Goal: Information Seeking & Learning: Learn about a topic

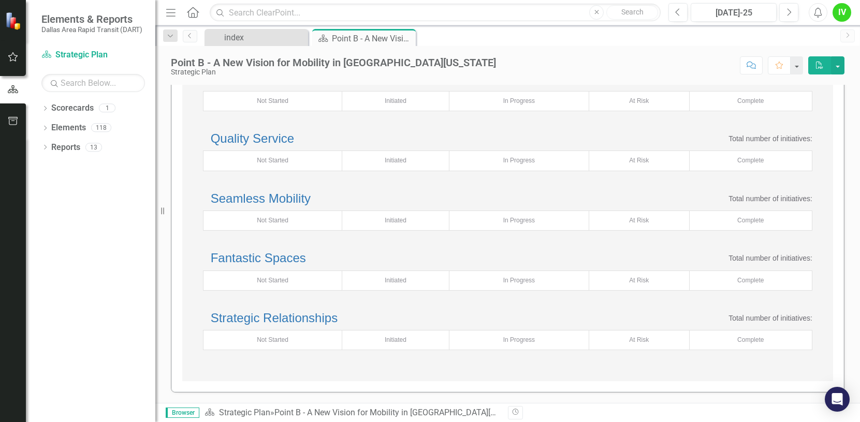
scroll to position [259, 0]
click at [48, 108] on icon "Dropdown" at bounding box center [44, 110] width 7 height 6
click at [78, 128] on link "Strategic Plan" at bounding box center [106, 128] width 98 height 12
click at [100, 149] on div "118" at bounding box center [101, 147] width 20 height 9
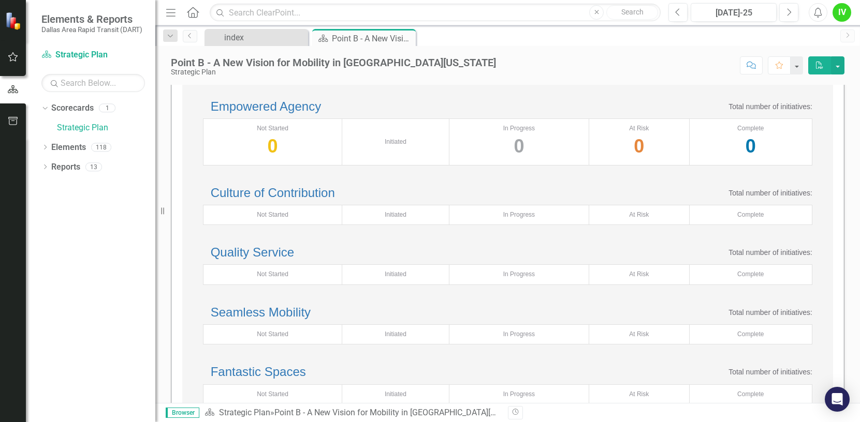
scroll to position [0, 0]
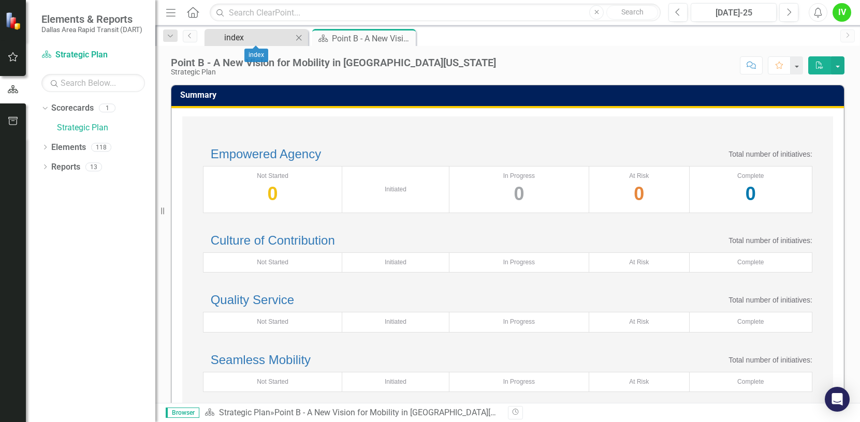
click at [235, 36] on div "index" at bounding box center [258, 37] width 68 height 13
click at [86, 52] on link "Scorecard Strategic Plan" at bounding box center [93, 55] width 104 height 12
click at [99, 142] on div "Elements 118" at bounding box center [103, 149] width 104 height 20
click at [45, 145] on icon at bounding box center [45, 147] width 3 height 5
click at [80, 170] on link "Objective Objectives" at bounding box center [82, 167] width 53 height 12
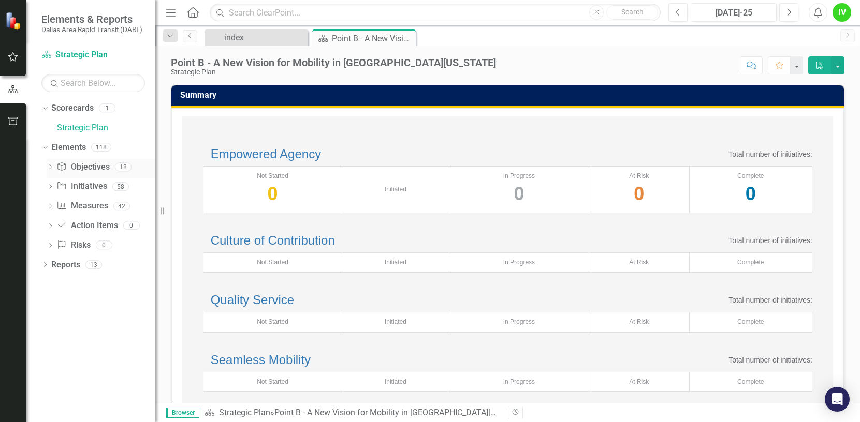
click at [50, 167] on icon "Dropdown" at bounding box center [50, 168] width 7 height 6
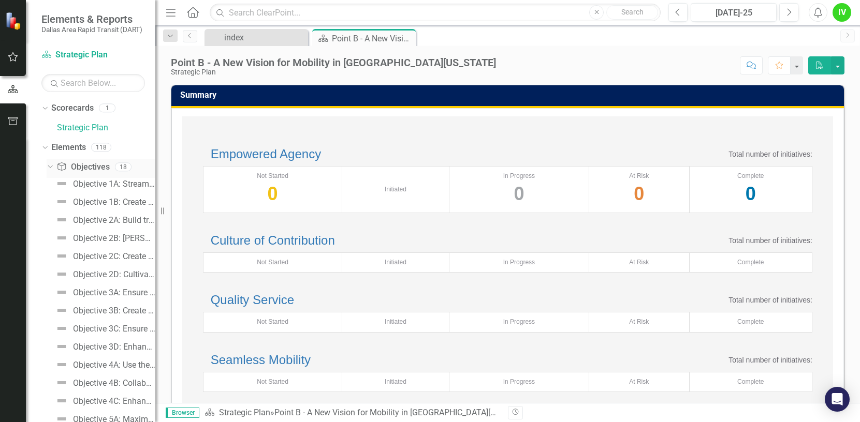
click at [50, 167] on icon "Dropdown" at bounding box center [49, 166] width 6 height 7
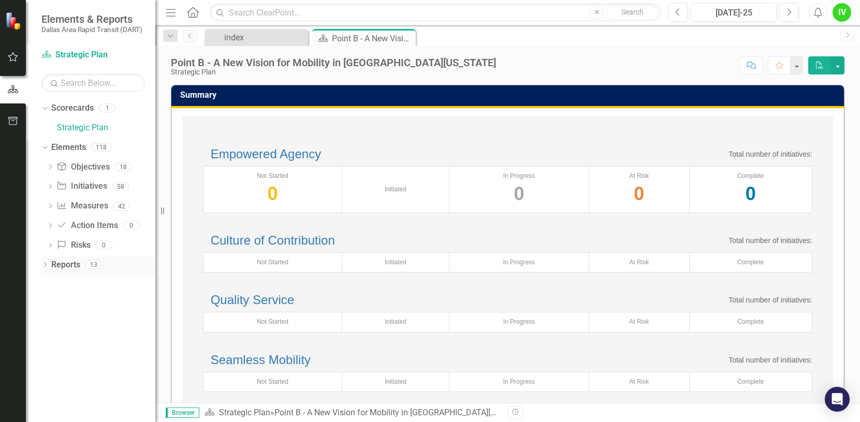
click at [45, 263] on icon at bounding box center [45, 264] width 3 height 5
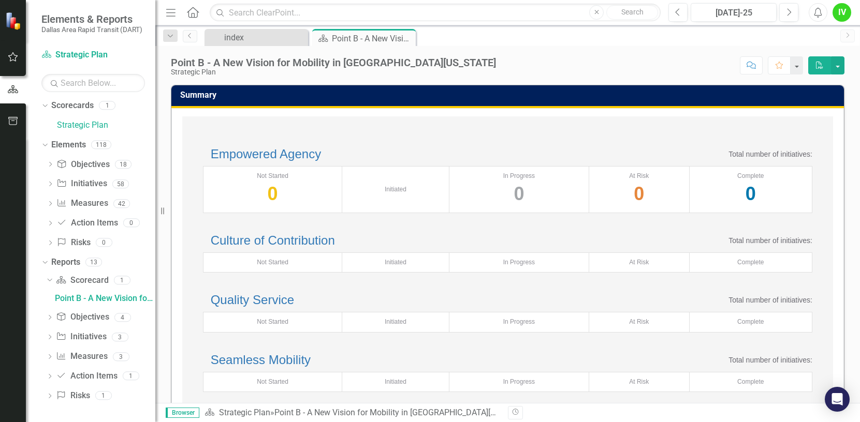
scroll to position [3, 0]
click at [87, 315] on link "Objective Objectives" at bounding box center [82, 317] width 53 height 12
click at [65, 319] on icon at bounding box center [61, 317] width 8 height 8
click at [124, 313] on div "4" at bounding box center [122, 317] width 17 height 9
click at [123, 315] on div "4" at bounding box center [122, 317] width 17 height 9
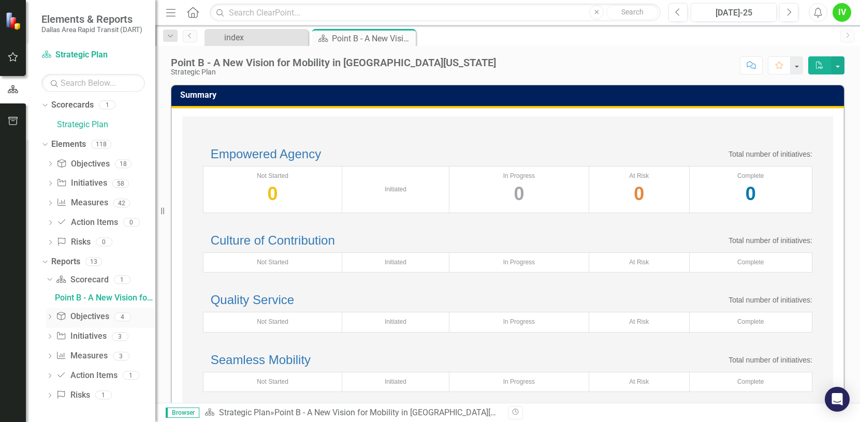
click at [49, 318] on icon "Dropdown" at bounding box center [49, 318] width 7 height 6
click at [68, 316] on div "Objectives" at bounding box center [105, 317] width 100 height 9
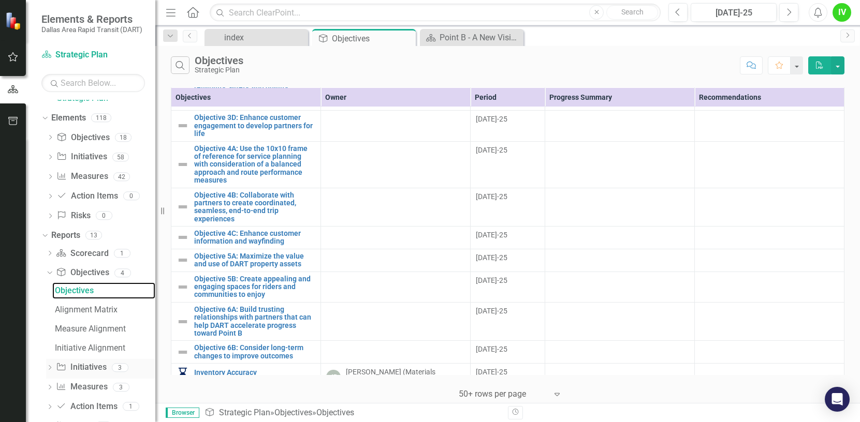
scroll to position [61, 0]
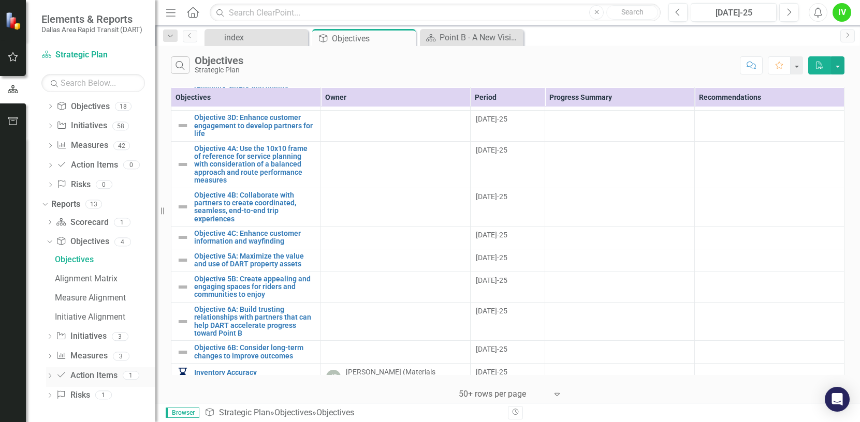
click at [50, 378] on icon "Dropdown" at bounding box center [49, 377] width 7 height 6
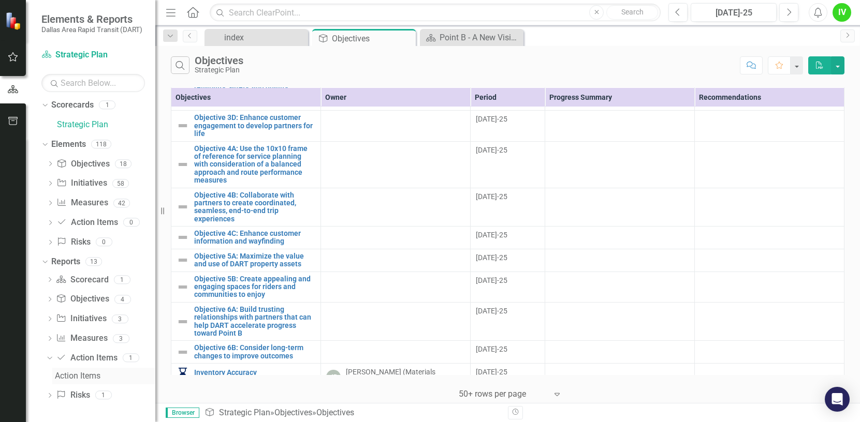
click at [69, 377] on div "Action Items" at bounding box center [105, 376] width 100 height 9
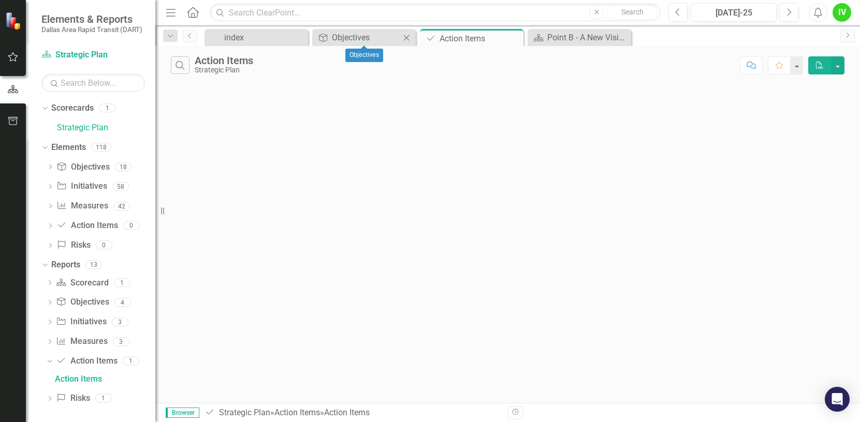
click at [408, 39] on icon at bounding box center [407, 38] width 6 height 6
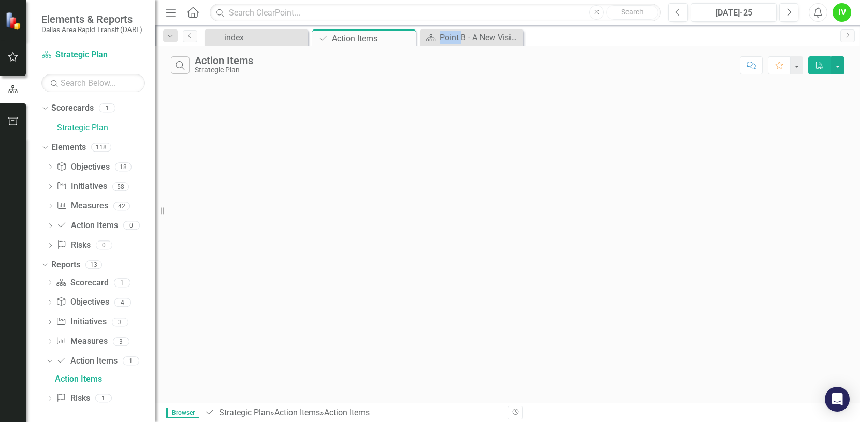
click at [0, 0] on icon "Close" at bounding box center [0, 0] width 0 height 0
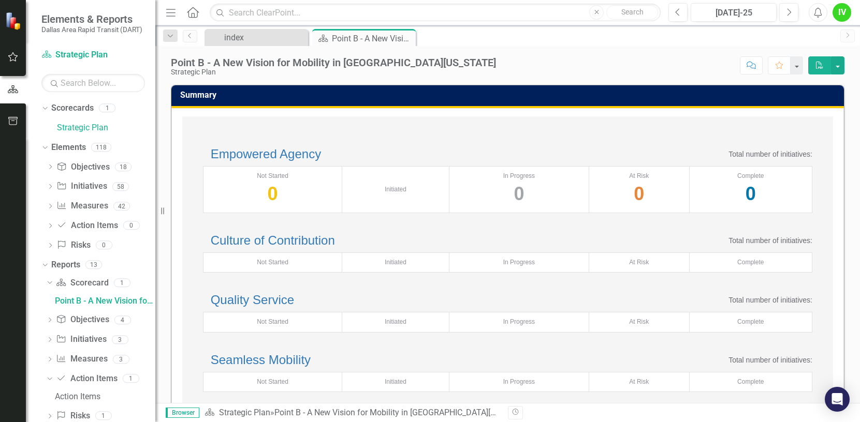
click at [0, 0] on icon "Close" at bounding box center [0, 0] width 0 height 0
click at [501, 63] on div "Score: N/A [DATE]-25 Completed Comment Favorite PDF" at bounding box center [672, 65] width 343 height 18
click at [297, 35] on icon at bounding box center [299, 38] width 6 height 6
click at [418, 161] on div "Empowered Agency Total number of initiatives:" at bounding box center [507, 154] width 609 height 13
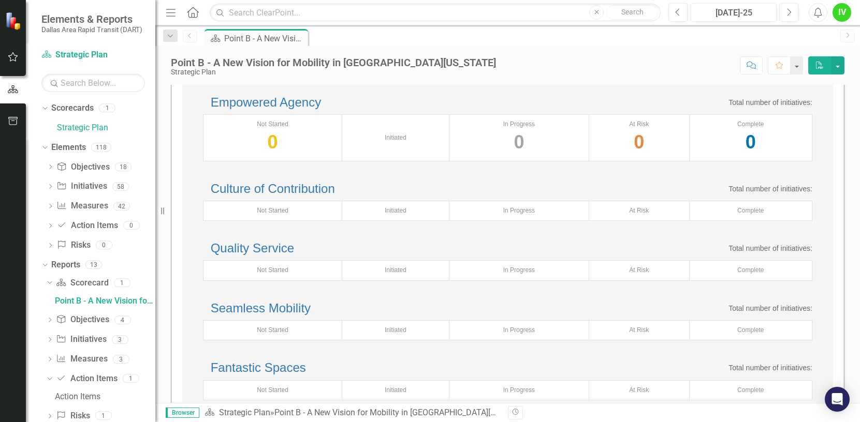
scroll to position [104, 0]
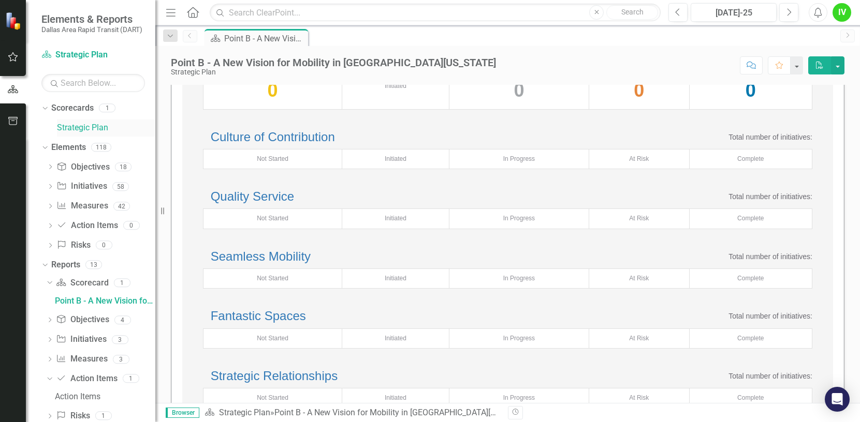
click at [90, 129] on link "Strategic Plan" at bounding box center [106, 128] width 98 height 12
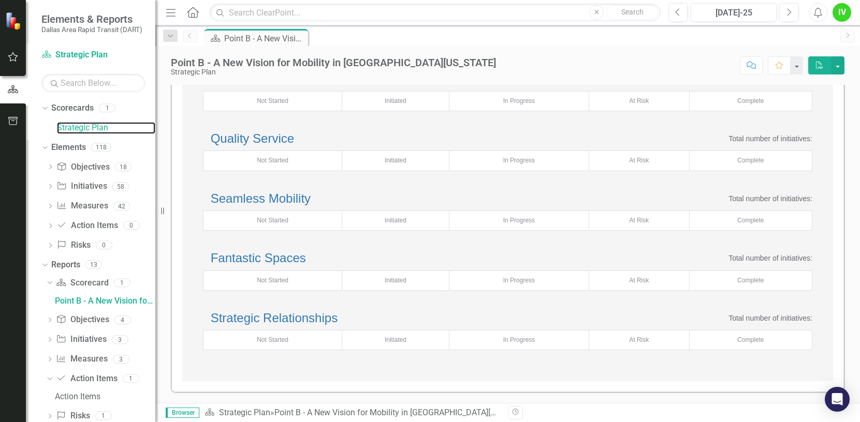
scroll to position [297, 0]
click at [271, 311] on link "Strategic Relationships" at bounding box center [274, 318] width 127 height 14
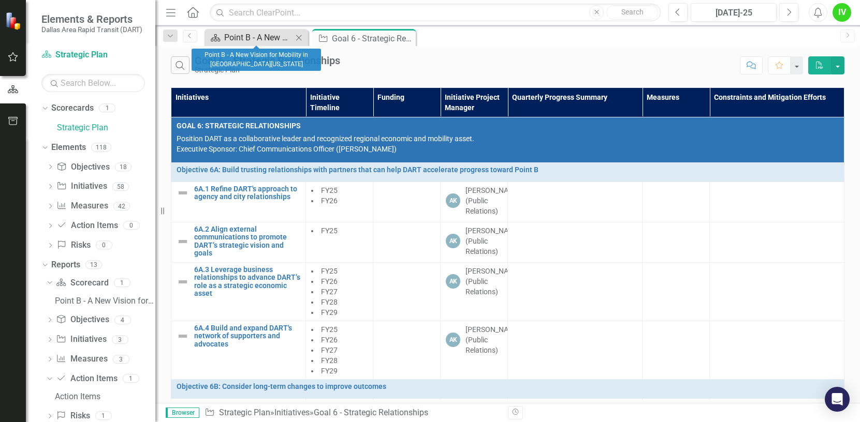
click at [258, 36] on div "Point B - A New Vision for Mobility in [GEOGRAPHIC_DATA][US_STATE]" at bounding box center [258, 37] width 68 height 13
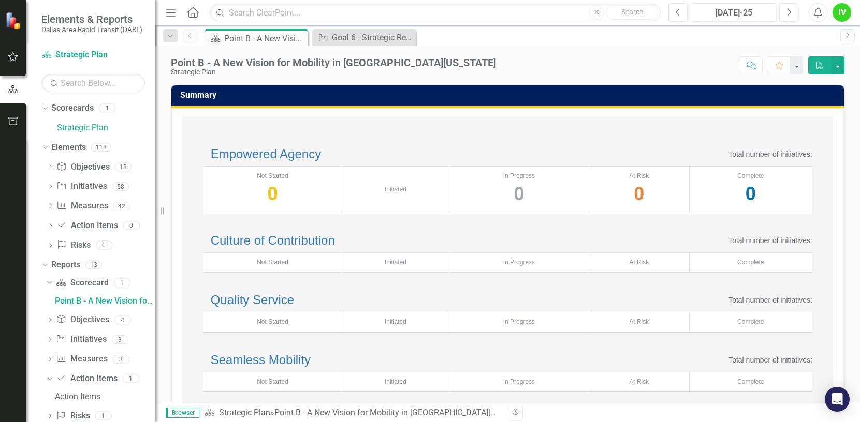
click at [503, 207] on div "0" at bounding box center [518, 194] width 129 height 26
click at [649, 207] on div "0" at bounding box center [639, 194] width 90 height 26
click at [724, 207] on div "0" at bounding box center [751, 194] width 112 height 26
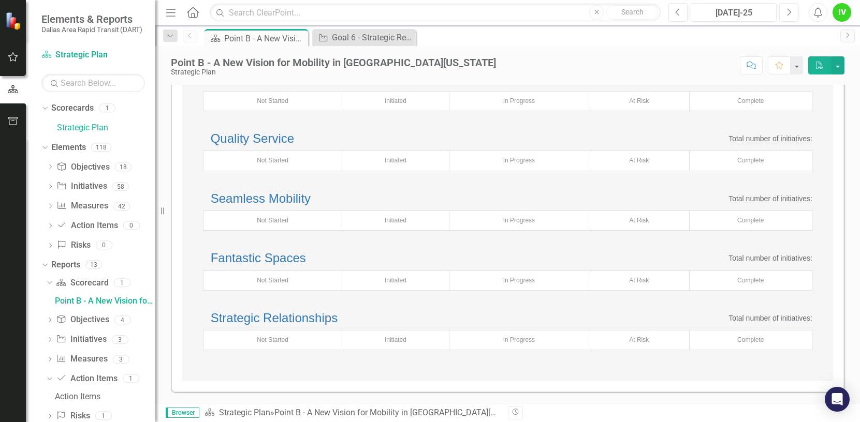
scroll to position [194, 0]
click at [399, 106] on div "Initiated" at bounding box center [395, 101] width 96 height 9
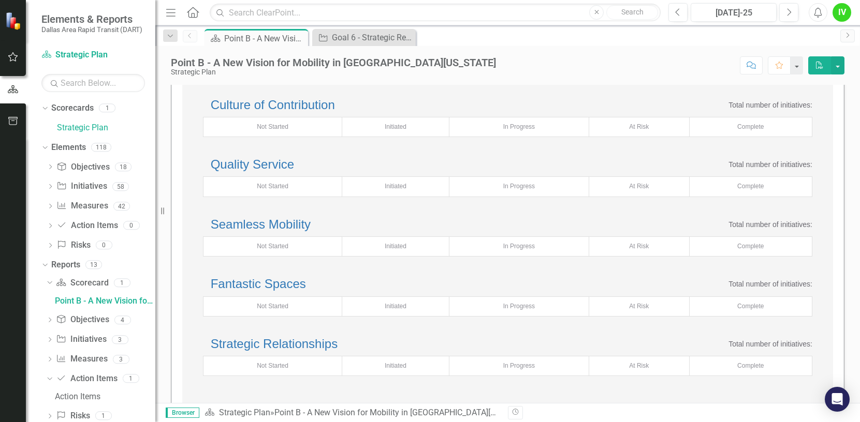
scroll to position [38, 0]
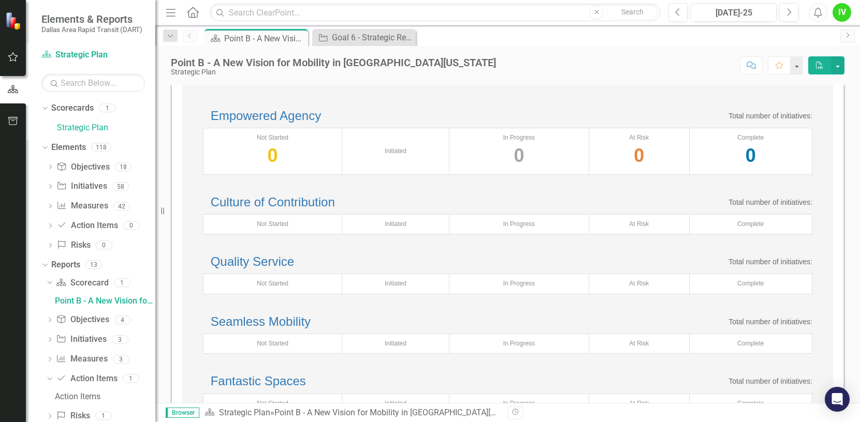
drag, startPoint x: 392, startPoint y: 174, endPoint x: 392, endPoint y: 194, distance: 19.7
click at [392, 156] on div "Initiated" at bounding box center [395, 151] width 96 height 9
click at [399, 229] on div "Initiated" at bounding box center [395, 224] width 96 height 9
click at [267, 229] on div "Not Started" at bounding box center [273, 224] width 128 height 9
click at [277, 209] on link "Culture of Contribution" at bounding box center [273, 202] width 124 height 14
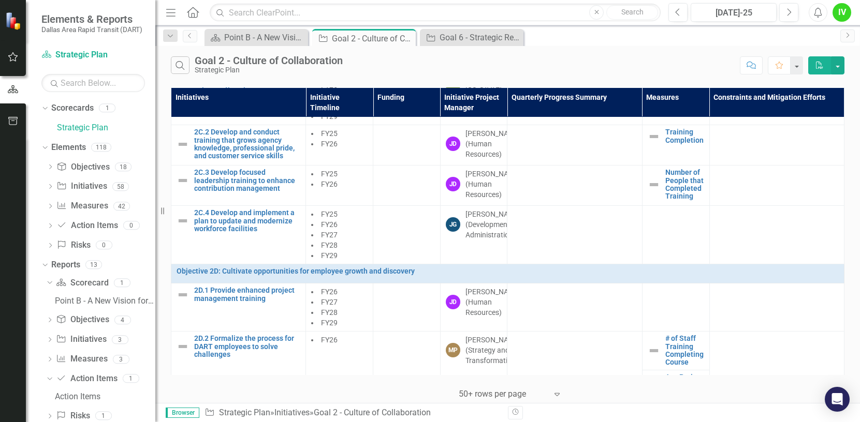
scroll to position [767, 0]
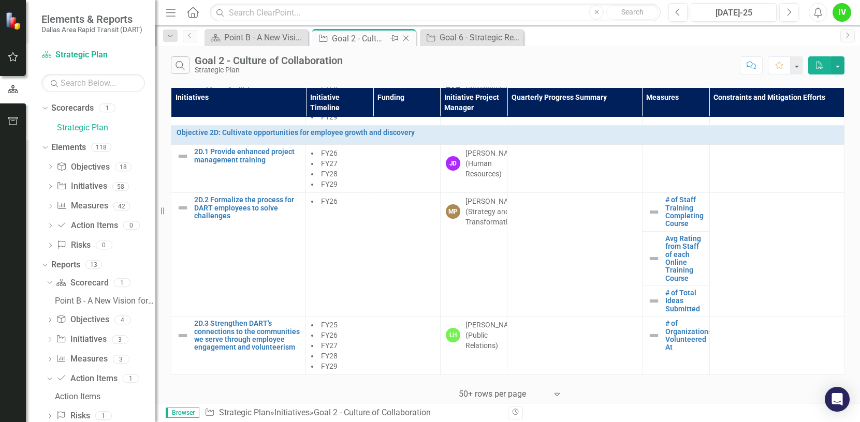
click at [406, 35] on icon "Close" at bounding box center [406, 38] width 10 height 8
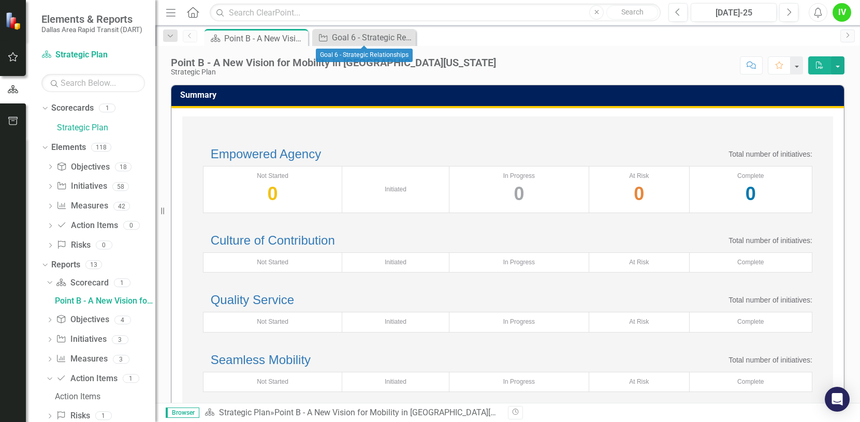
click at [0, 0] on icon "Close" at bounding box center [0, 0] width 0 height 0
click at [724, 68] on button "button" at bounding box center [837, 65] width 13 height 18
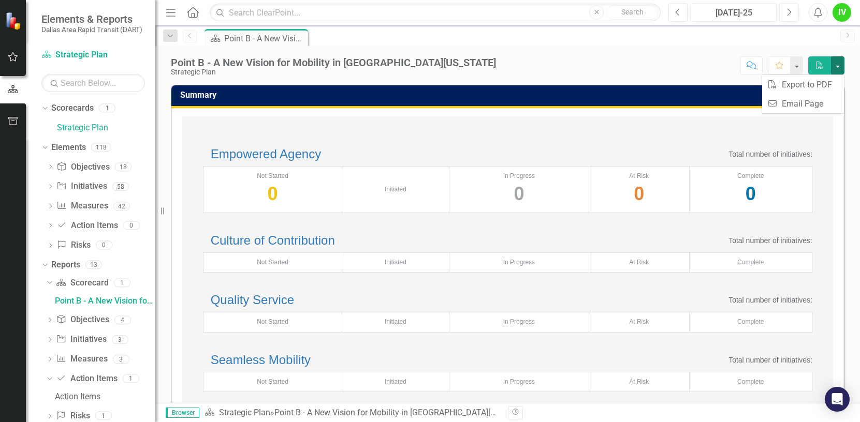
click at [721, 90] on td "Summary" at bounding box center [509, 96] width 658 height 17
click at [584, 50] on div "Point B - A New Vision for Mobility in [GEOGRAPHIC_DATA][US_STATE] Strategic Pl…" at bounding box center [507, 61] width 704 height 31
click at [10, 119] on icon "button" at bounding box center [13, 121] width 11 height 8
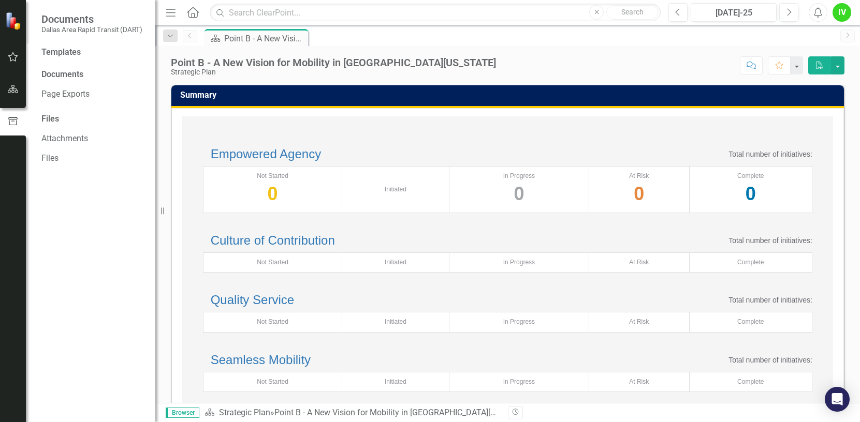
click at [12, 62] on button "button" at bounding box center [13, 58] width 23 height 22
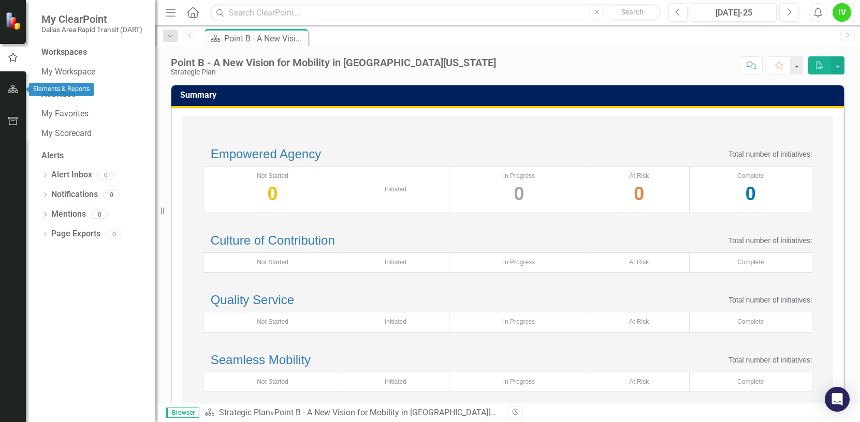
click at [12, 87] on icon "button" at bounding box center [13, 89] width 11 height 8
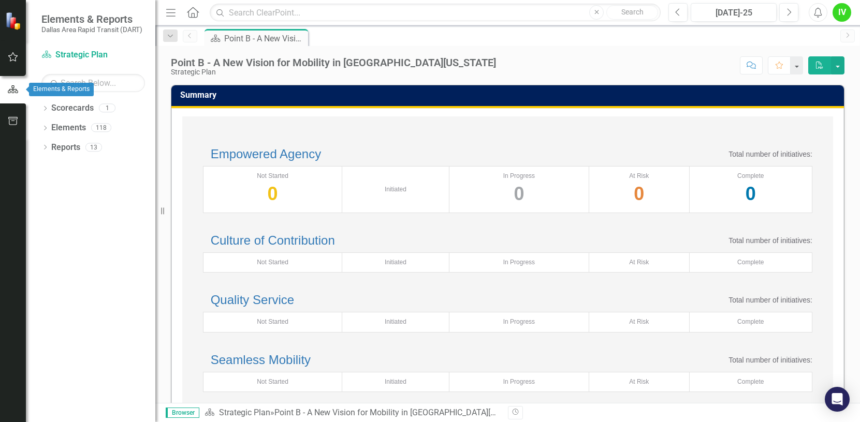
click at [13, 64] on button "button" at bounding box center [13, 58] width 23 height 22
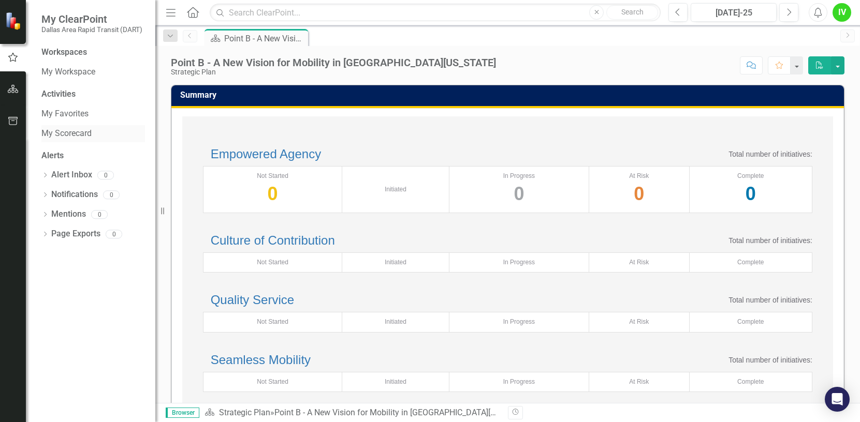
click at [73, 132] on link "My Scorecard" at bounding box center [93, 134] width 104 height 12
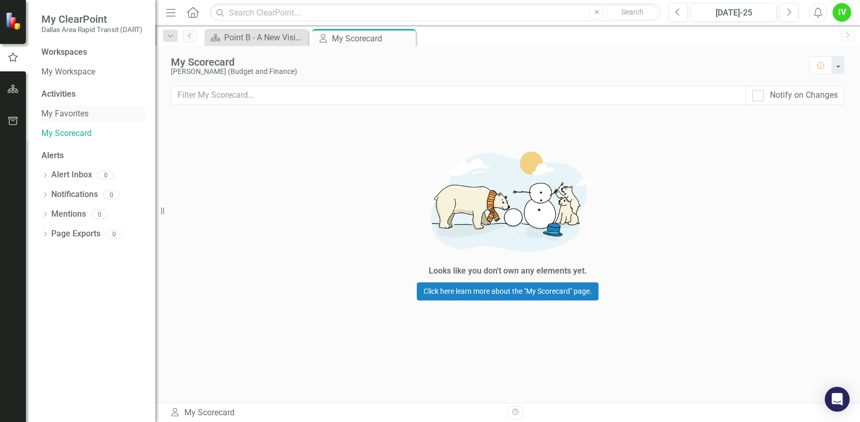
click at [69, 116] on link "My Favorites" at bounding box center [93, 114] width 104 height 12
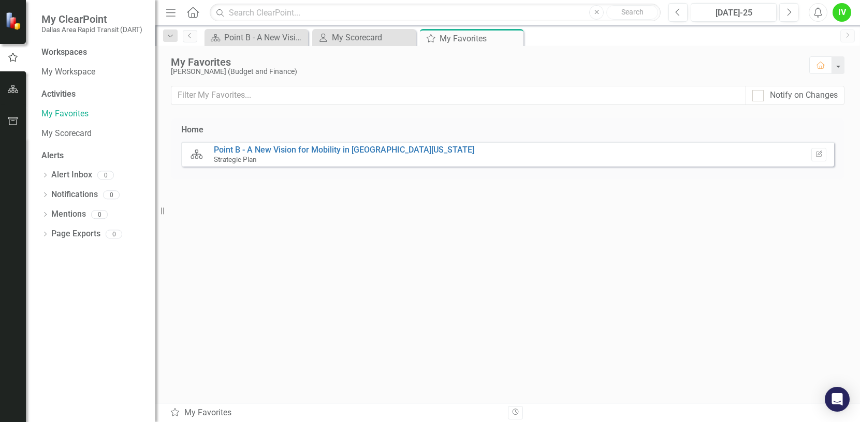
click at [59, 93] on div "Activities" at bounding box center [93, 95] width 104 height 12
click at [73, 72] on link "My Workspace" at bounding box center [93, 72] width 104 height 12
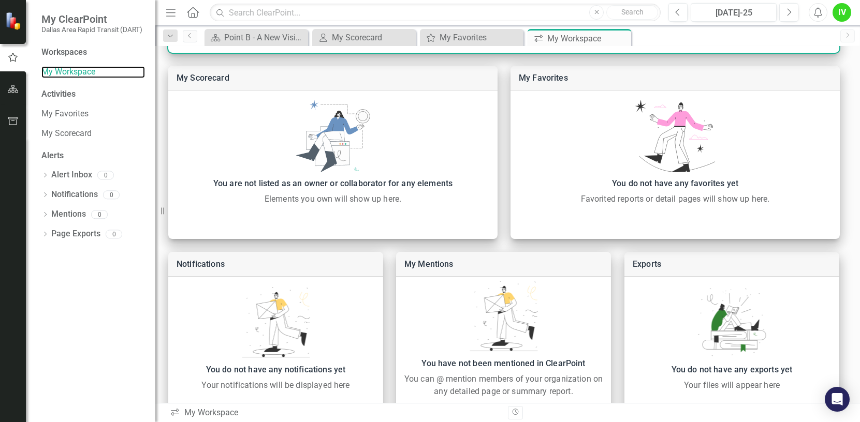
scroll to position [294, 0]
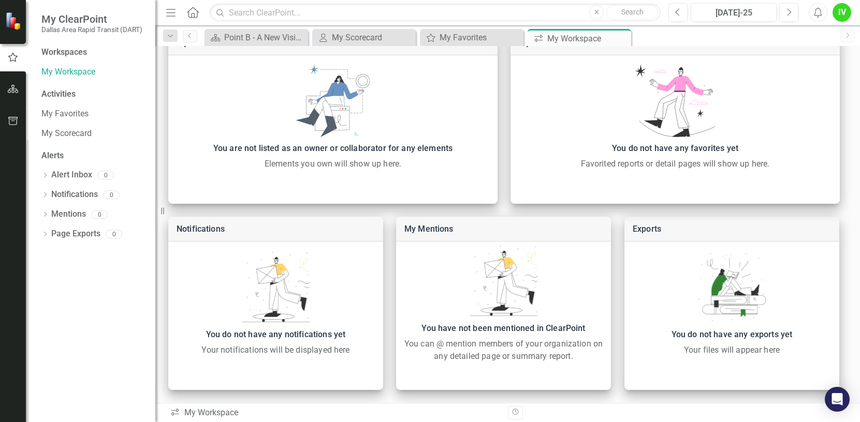
click at [73, 52] on div "Workspaces" at bounding box center [64, 53] width 46 height 12
click at [65, 45] on div "My ClearPoint Dallas Area Rapid Transit (DART)" at bounding box center [90, 23] width 129 height 47
click at [64, 93] on div "Activities" at bounding box center [93, 95] width 104 height 12
click at [368, 40] on div "My Scorecard" at bounding box center [366, 37] width 68 height 13
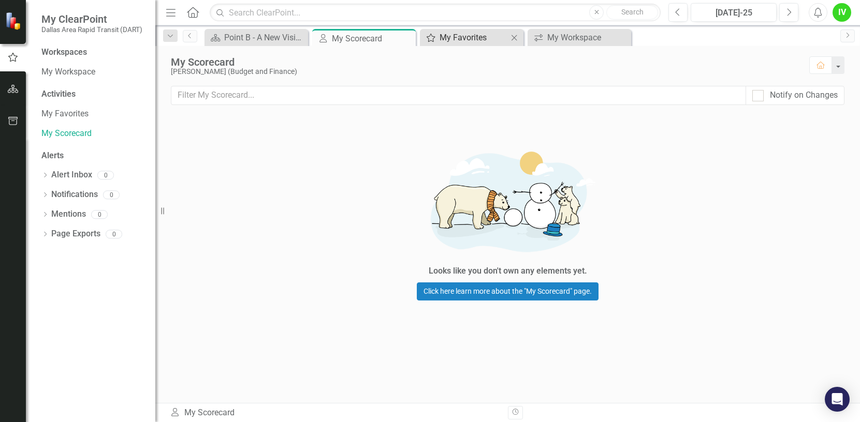
click at [474, 36] on div "My Favorites" at bounding box center [473, 37] width 68 height 13
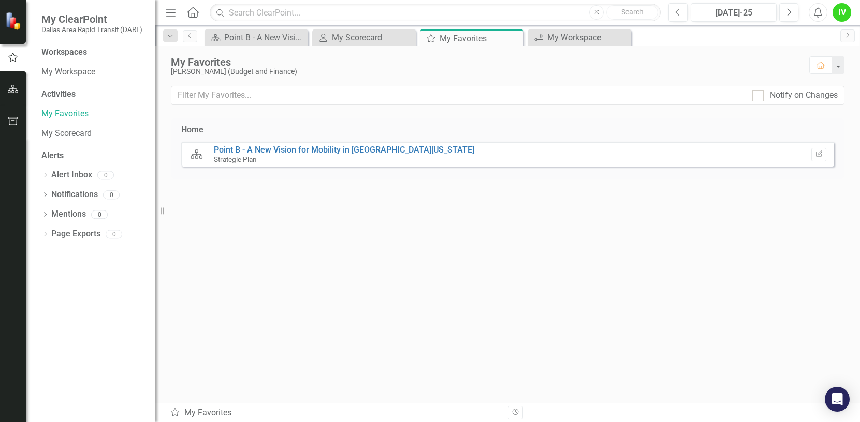
click at [303, 155] on div "Strategic Plan" at bounding box center [344, 159] width 260 height 9
click at [303, 146] on link "Point B - A New Vision for Mobility in [GEOGRAPHIC_DATA][US_STATE]" at bounding box center [344, 150] width 260 height 10
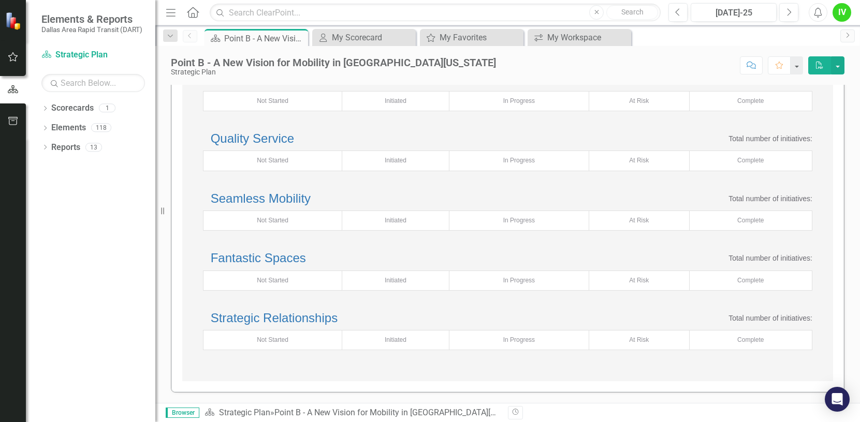
scroll to position [297, 0]
click at [522, 276] on div "In Progress" at bounding box center [518, 280] width 129 height 9
click at [279, 251] on link "Fantastic Spaces" at bounding box center [258, 258] width 95 height 14
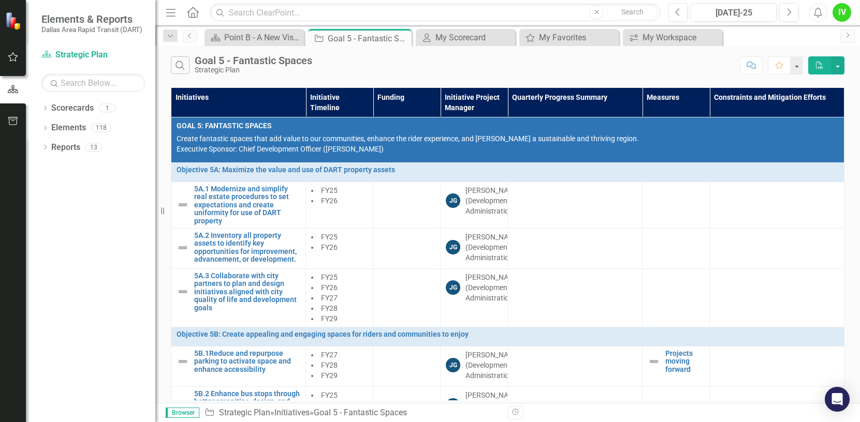
scroll to position [93, 0]
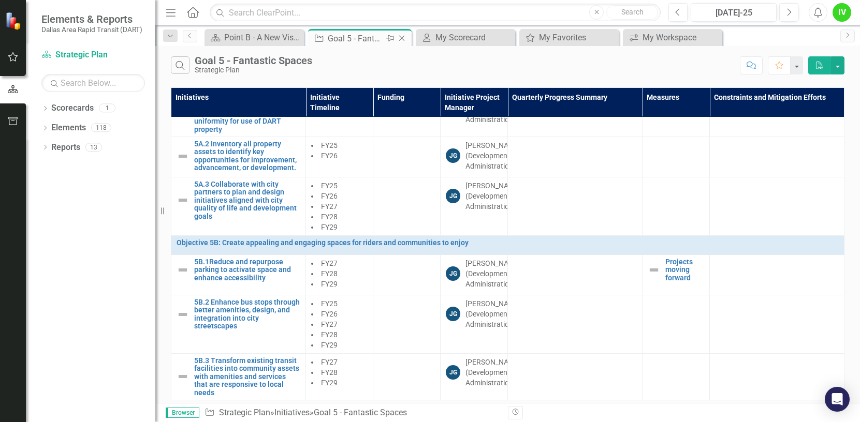
click at [405, 37] on icon "Close" at bounding box center [401, 38] width 10 height 8
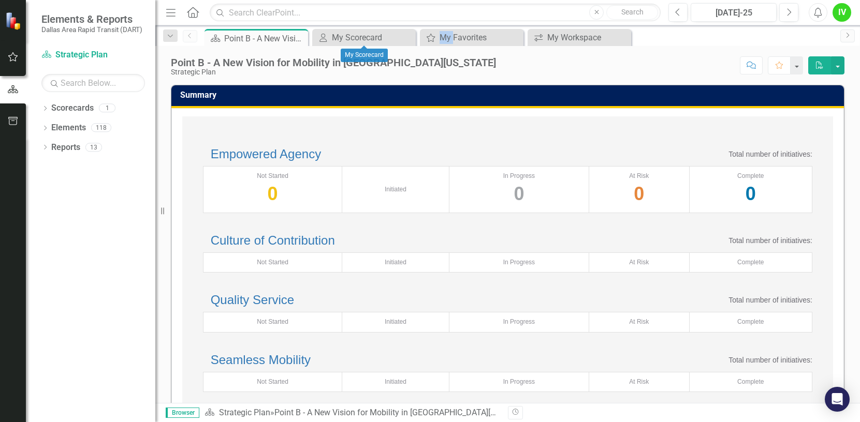
click at [0, 0] on icon "Close" at bounding box center [0, 0] width 0 height 0
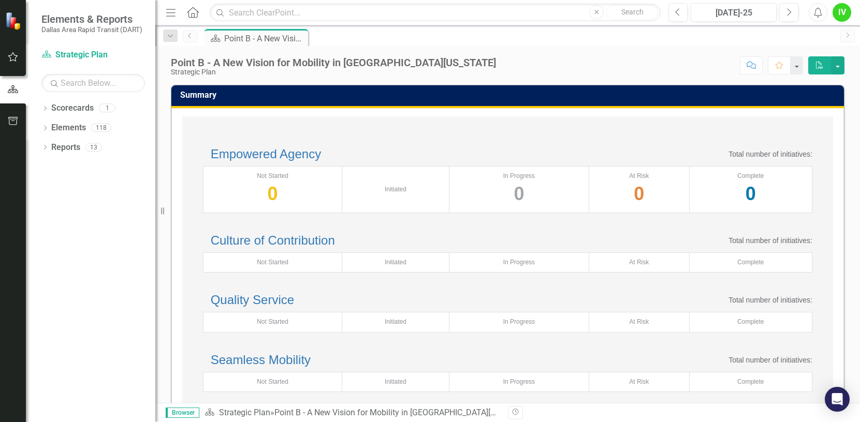
click at [190, 35] on icon "Previous" at bounding box center [190, 36] width 8 height 6
drag, startPoint x: 192, startPoint y: 36, endPoint x: 172, endPoint y: 39, distance: 19.9
click at [192, 36] on icon "Previous" at bounding box center [190, 36] width 8 height 6
click at [169, 39] on icon "Dropdown" at bounding box center [170, 36] width 9 height 7
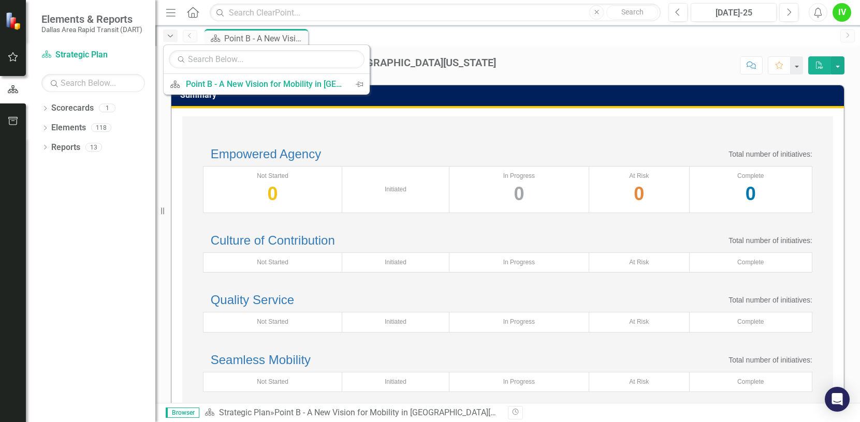
click at [169, 39] on icon "Dropdown" at bounding box center [170, 36] width 9 height 7
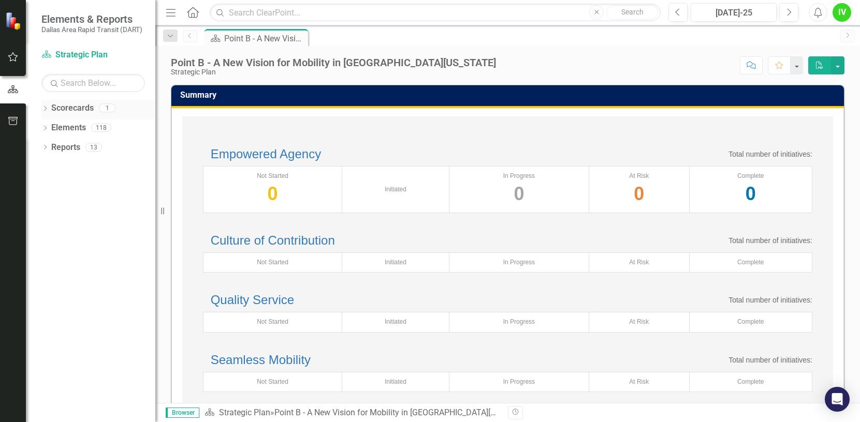
click at [45, 105] on div "Dropdown Scorecards 1" at bounding box center [98, 110] width 114 height 20
click at [46, 108] on icon "Dropdown" at bounding box center [44, 110] width 7 height 6
click at [46, 168] on icon "Dropdown" at bounding box center [44, 168] width 7 height 6
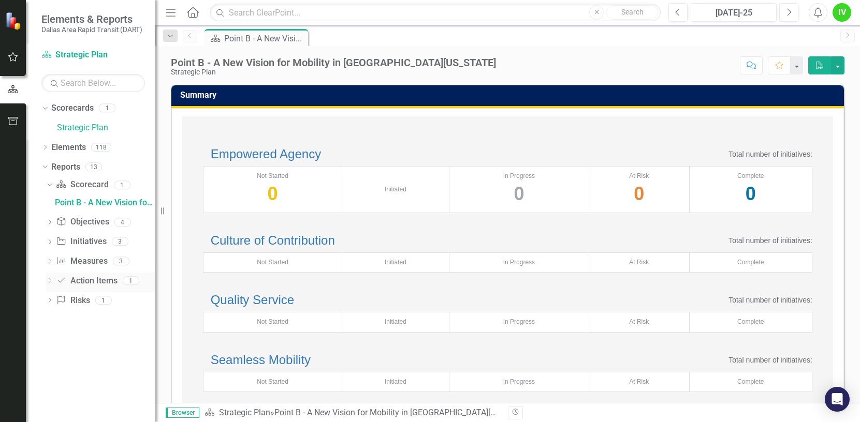
click at [131, 281] on div "1" at bounding box center [131, 280] width 17 height 9
click at [49, 281] on icon "Dropdown" at bounding box center [49, 282] width 7 height 6
click at [63, 282] on div "Action Items" at bounding box center [105, 281] width 100 height 9
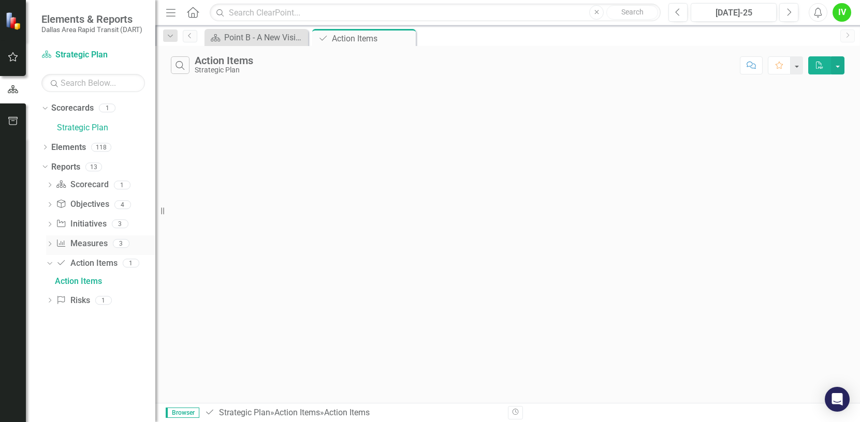
click at [50, 244] on icon "Dropdown" at bounding box center [49, 245] width 7 height 6
click at [77, 283] on div "Dashboard" at bounding box center [105, 280] width 100 height 9
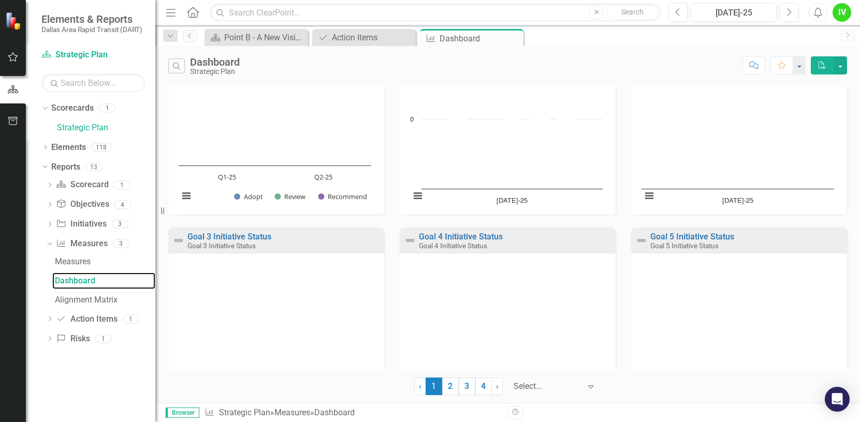
scroll to position [595, 0]
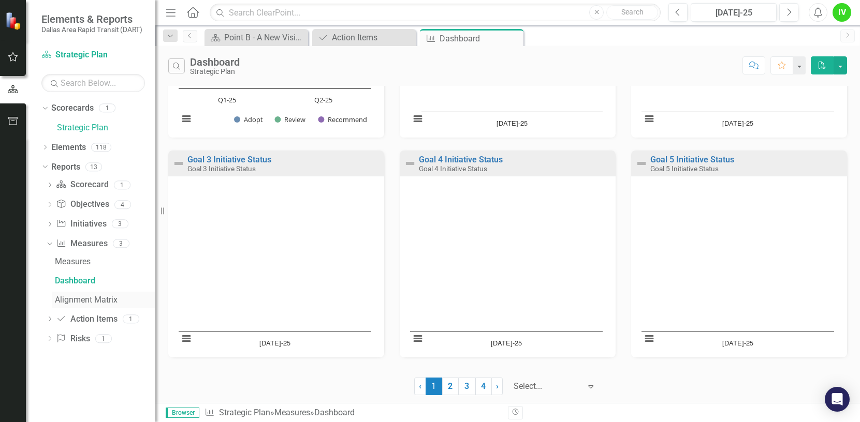
click at [59, 300] on div "Alignment Matrix" at bounding box center [105, 300] width 100 height 9
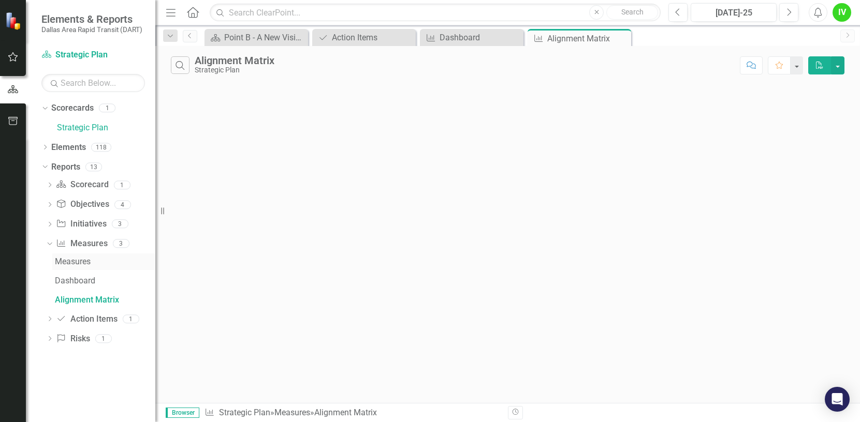
click at [65, 260] on div "Measures" at bounding box center [105, 261] width 100 height 9
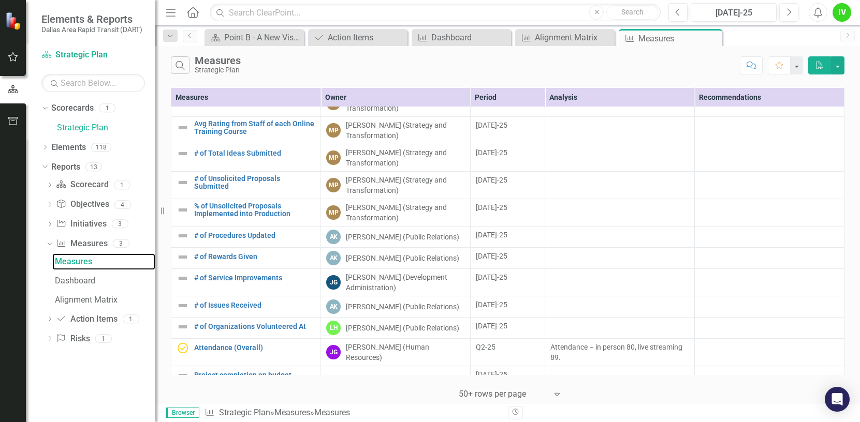
scroll to position [642, 0]
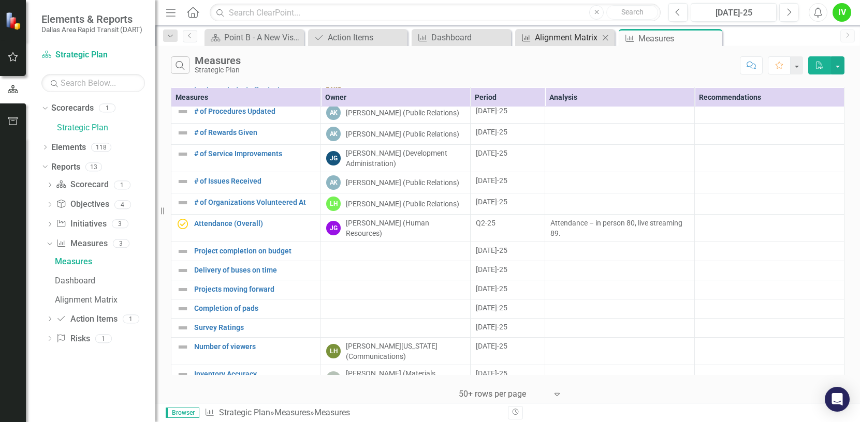
click at [547, 34] on div "Alignment Matrix" at bounding box center [567, 37] width 64 height 13
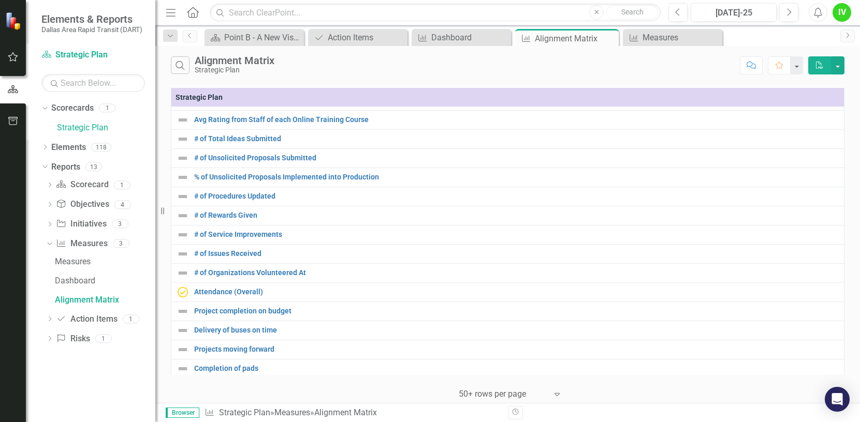
scroll to position [544, 0]
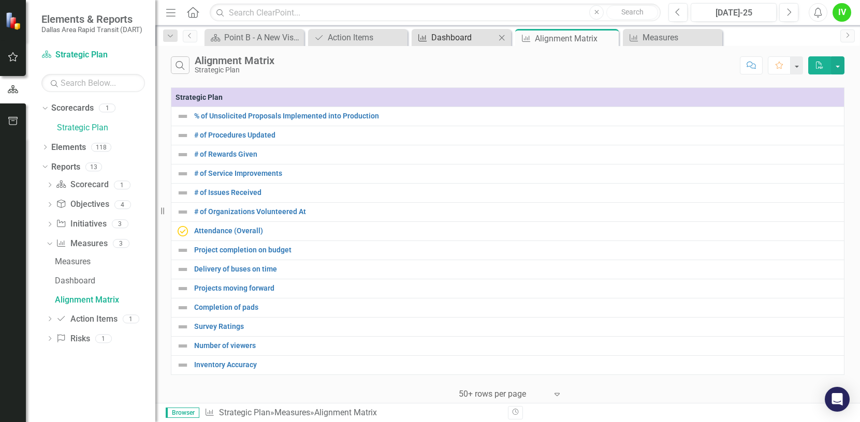
click at [447, 43] on div "Dashboard" at bounding box center [463, 37] width 64 height 13
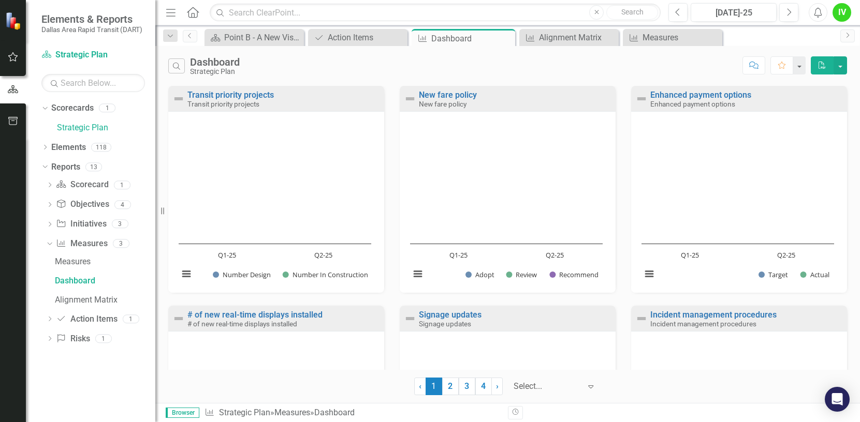
click at [0, 0] on icon "Close" at bounding box center [0, 0] width 0 height 0
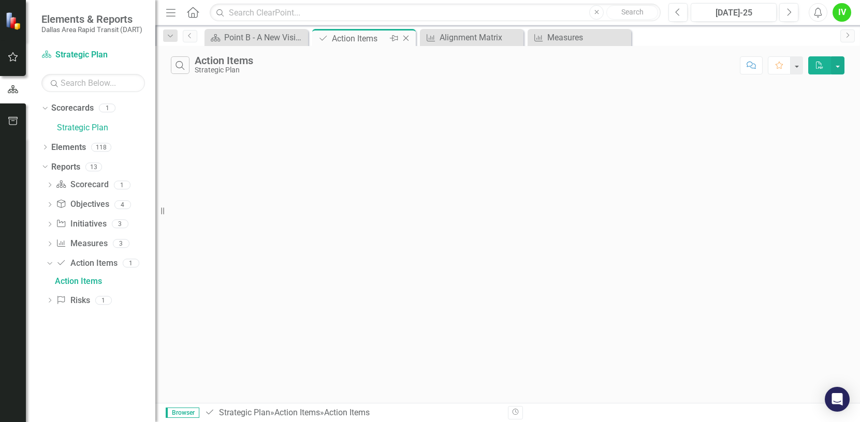
click at [408, 40] on icon at bounding box center [406, 39] width 6 height 6
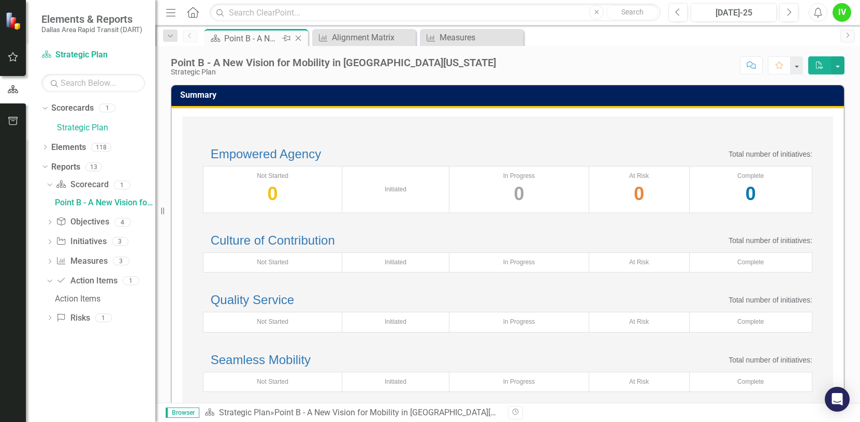
click at [250, 34] on div "Point B - A New Vision for Mobility in [GEOGRAPHIC_DATA][US_STATE]" at bounding box center [251, 38] width 55 height 13
click at [444, 36] on div "Measures" at bounding box center [473, 37] width 68 height 13
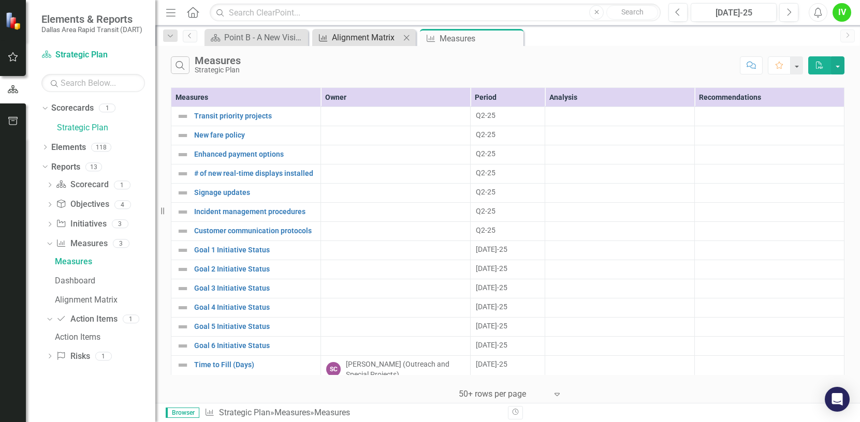
click at [375, 32] on div "Alignment Matrix" at bounding box center [366, 37] width 68 height 13
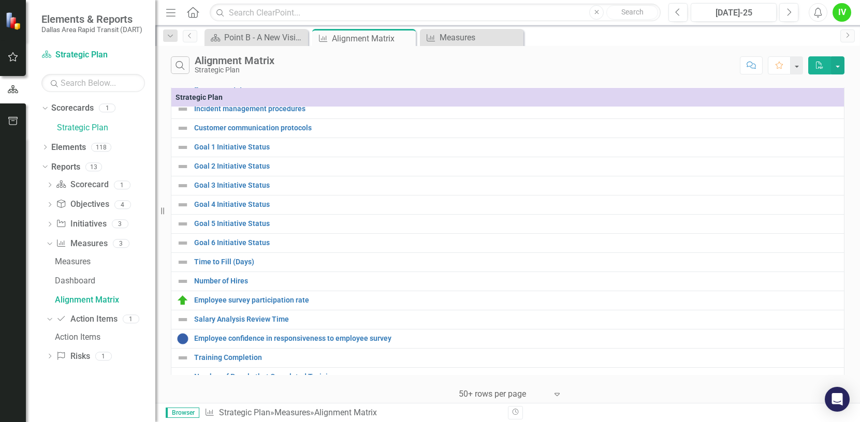
scroll to position [104, 0]
click at [282, 300] on link "Employee survey participation rate" at bounding box center [516, 300] width 644 height 8
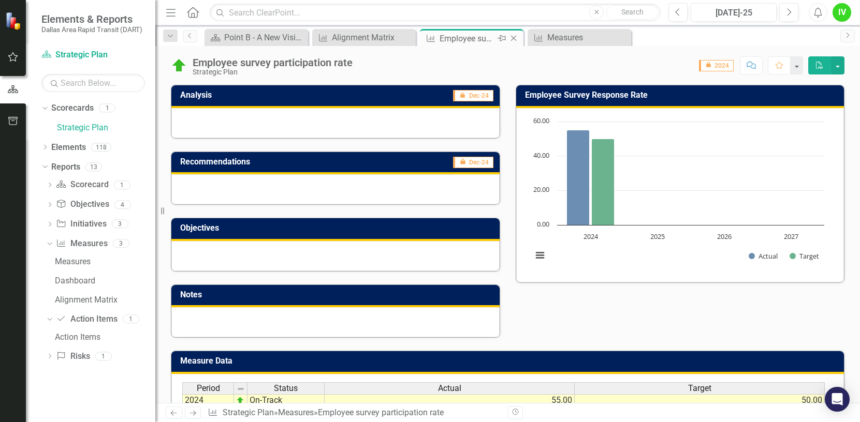
click at [512, 38] on icon "Close" at bounding box center [513, 38] width 10 height 8
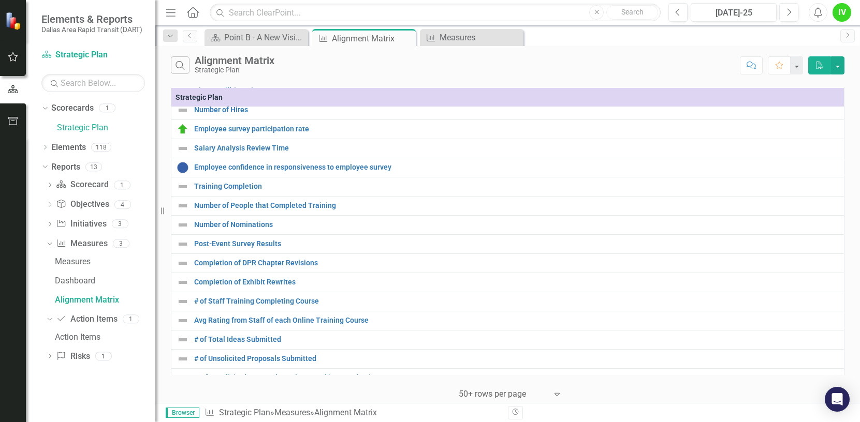
scroll to position [259, 0]
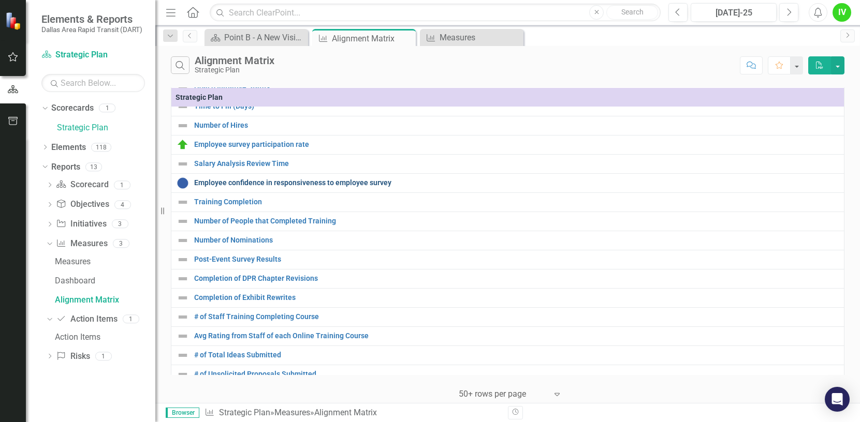
click at [312, 179] on link "Employee confidence in responsiveness to employee survey" at bounding box center [516, 183] width 644 height 8
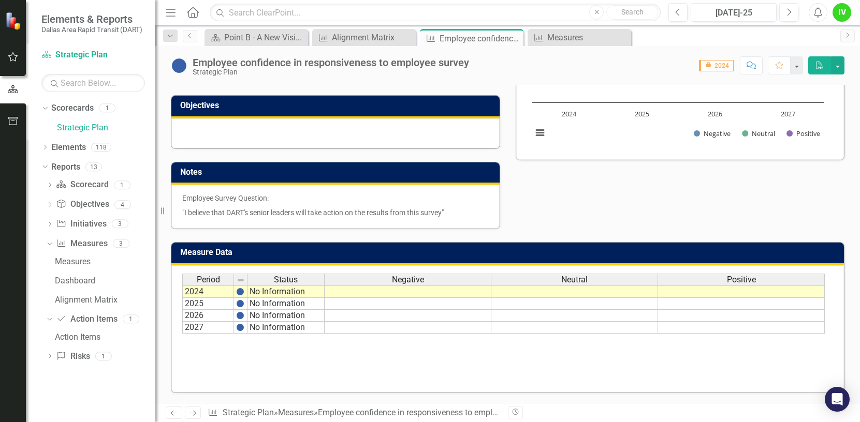
scroll to position [123, 0]
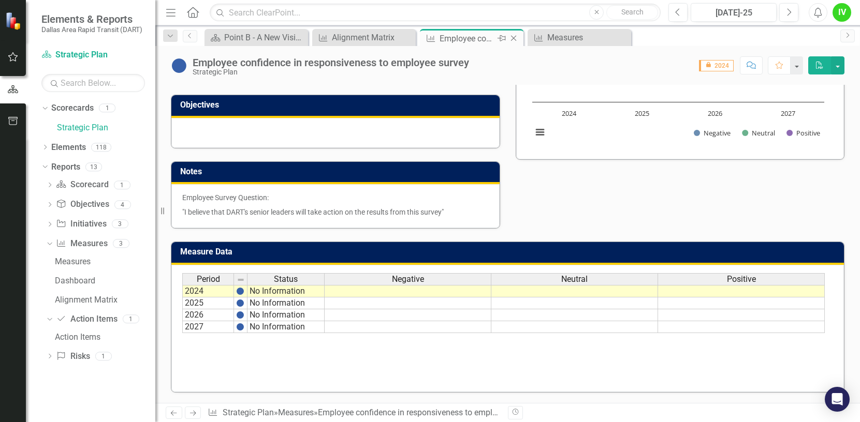
click at [514, 38] on icon "Close" at bounding box center [513, 38] width 10 height 8
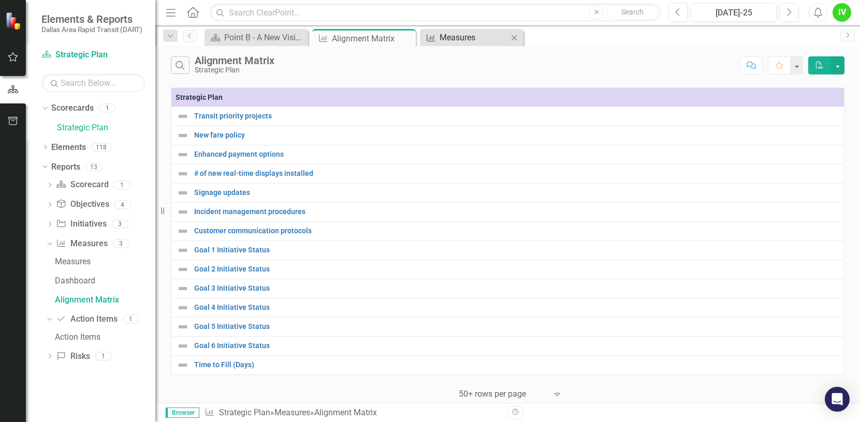
click at [466, 35] on div "Measures" at bounding box center [473, 37] width 68 height 13
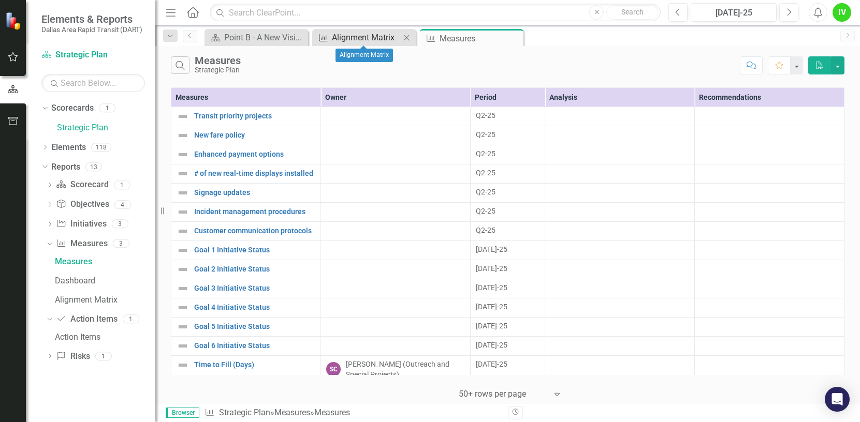
click at [384, 38] on div "Alignment Matrix" at bounding box center [366, 37] width 68 height 13
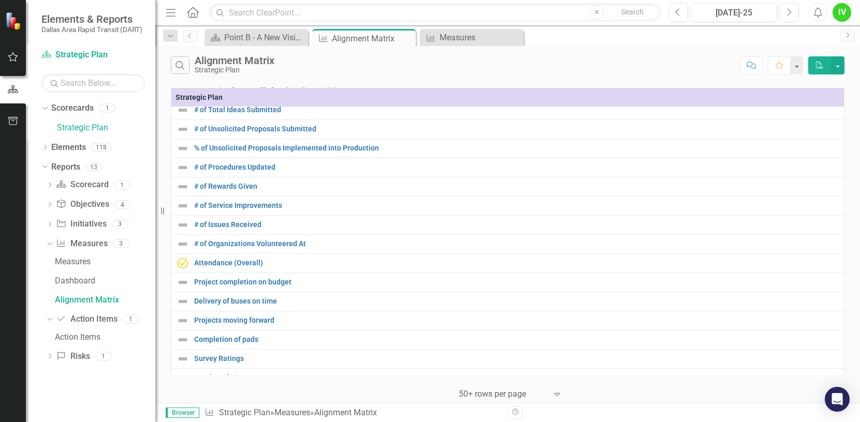
scroll to position [544, 0]
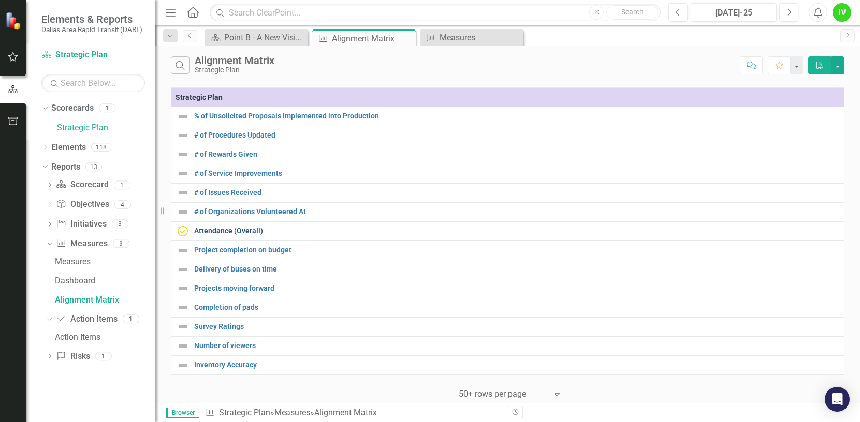
click at [246, 227] on link "Attendance (Overall)" at bounding box center [516, 231] width 644 height 8
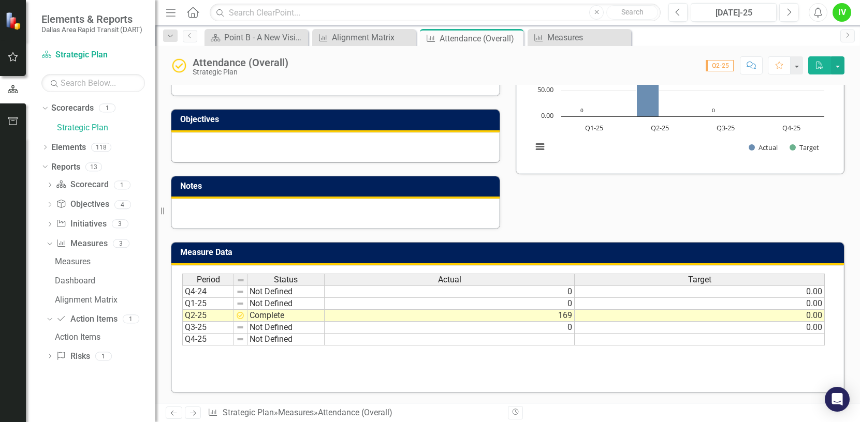
scroll to position [109, 0]
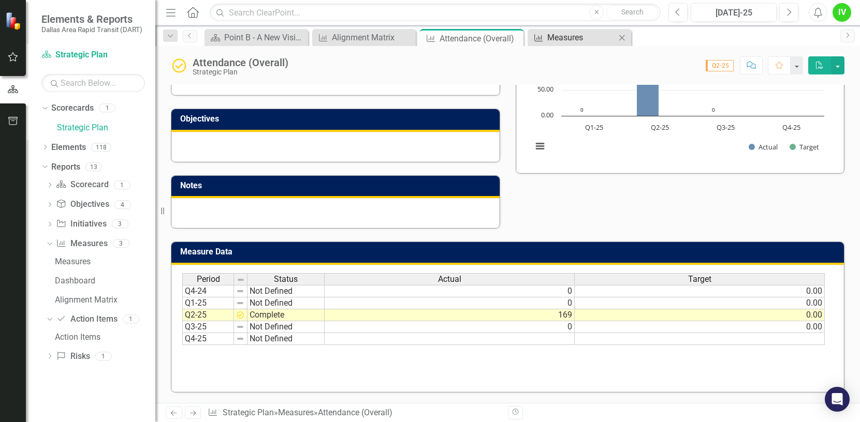
click at [568, 36] on div "Measures" at bounding box center [581, 37] width 68 height 13
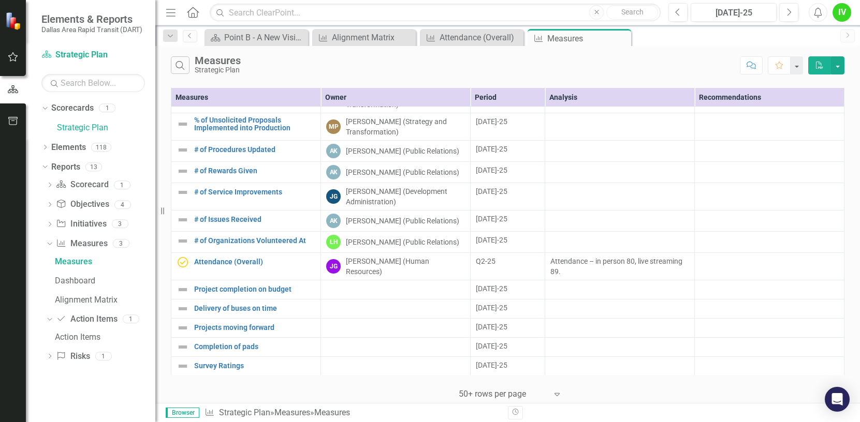
scroll to position [642, 0]
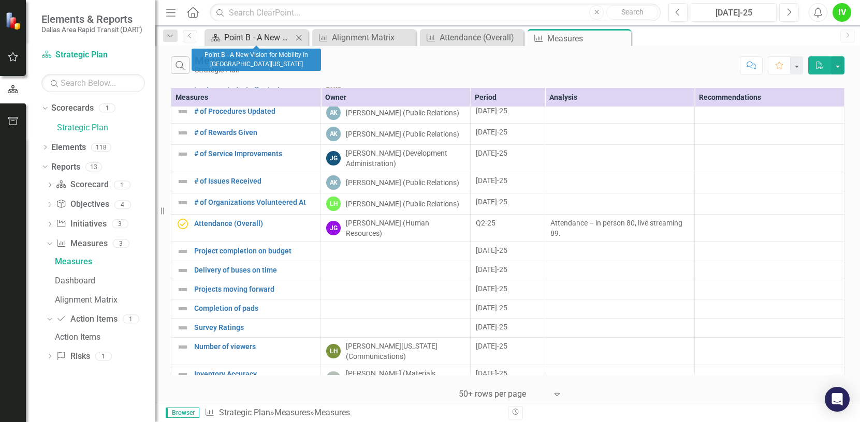
click at [249, 35] on div "Point B - A New Vision for Mobility in [GEOGRAPHIC_DATA][US_STATE]" at bounding box center [258, 37] width 68 height 13
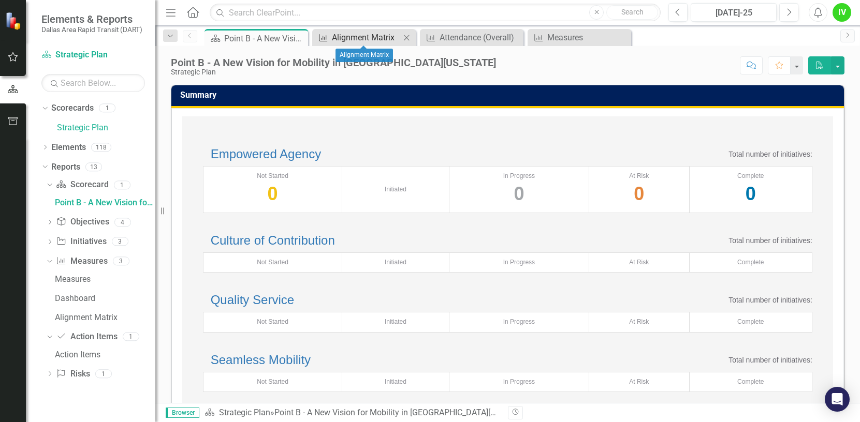
click at [371, 36] on div "Alignment Matrix" at bounding box center [366, 37] width 68 height 13
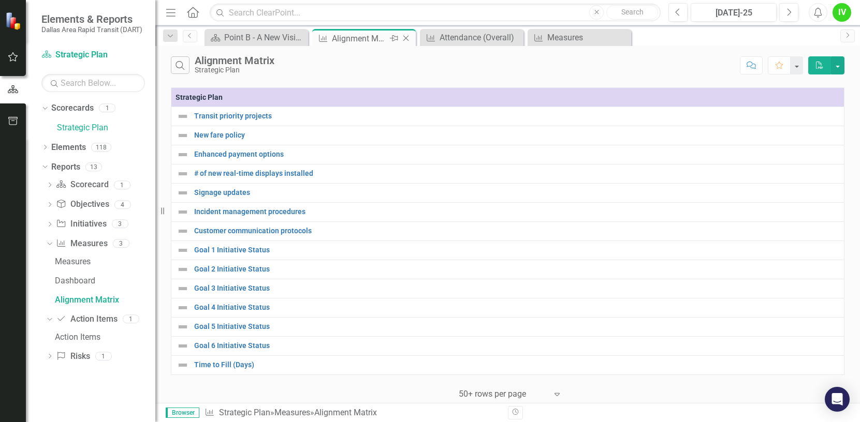
click at [404, 36] on icon at bounding box center [406, 39] width 6 height 6
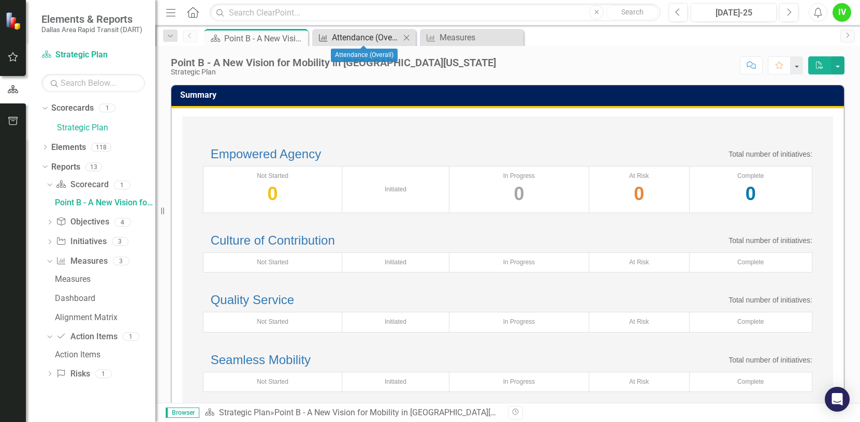
click at [371, 36] on div "Attendance (Overall)" at bounding box center [366, 37] width 68 height 13
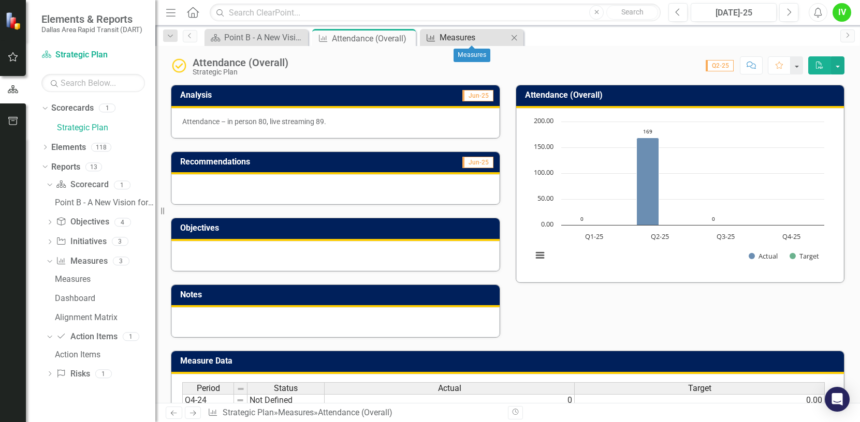
click at [463, 36] on div "Measures" at bounding box center [473, 37] width 68 height 13
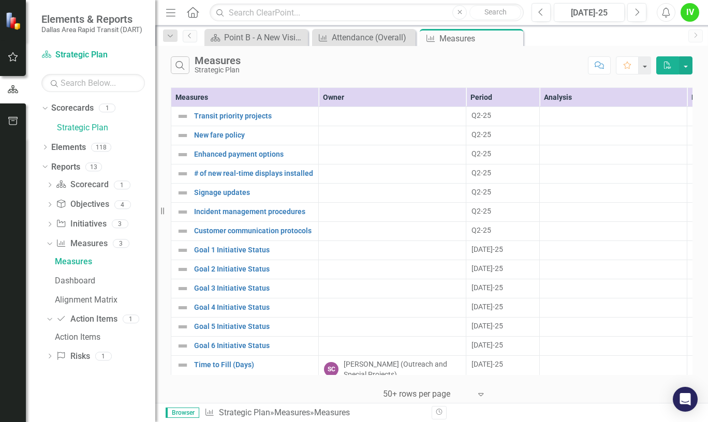
click at [561, 66] on div "Search Measures Strategic Plan" at bounding box center [377, 65] width 412 height 18
click at [257, 64] on div "Search Measures Strategic Plan" at bounding box center [377, 65] width 412 height 18
drag, startPoint x: 247, startPoint y: 73, endPoint x: 193, endPoint y: 54, distance: 57.6
click at [193, 54] on div "Search Measures Strategic Plan Comment Favorite PDF" at bounding box center [431, 63] width 553 height 34
drag, startPoint x: 193, startPoint y: 54, endPoint x: 161, endPoint y: 52, distance: 31.7
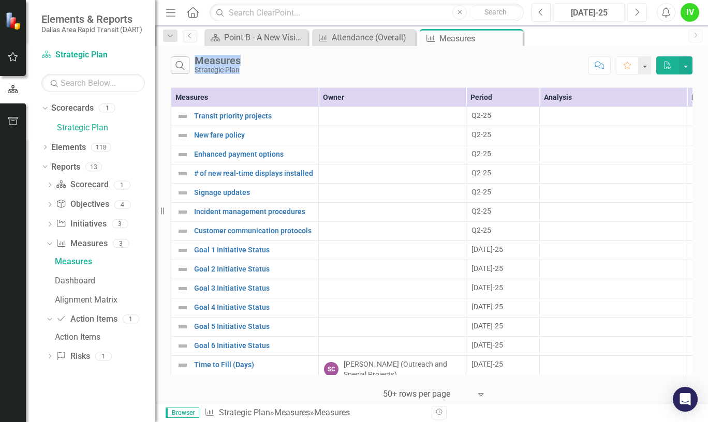
click at [161, 52] on div "Resize" at bounding box center [159, 211] width 8 height 422
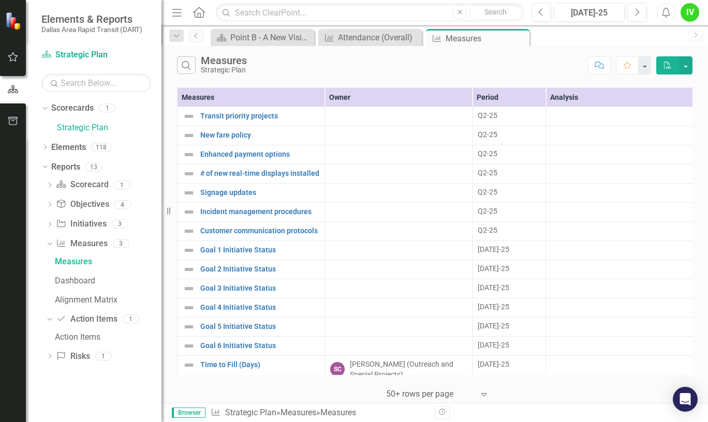
click at [124, 383] on div "Dropdown Scorecards 1 Strategic Plan Dropdown Elements 118 Dropdown Objective O…" at bounding box center [94, 261] width 136 height 322
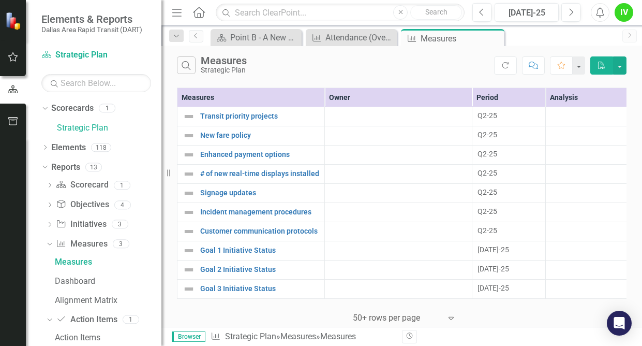
click at [565, 311] on div "‹ Previous 1 (current) › Next 50+ rows per page Expand" at bounding box center [402, 313] width 450 height 25
click at [93, 188] on link "Scorecard Scorecard" at bounding box center [82, 185] width 52 height 12
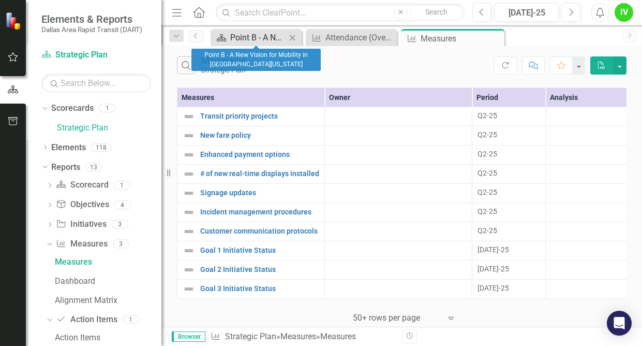
click at [268, 39] on div "Point B - A New Vision for Mobility in [GEOGRAPHIC_DATA][US_STATE]" at bounding box center [258, 37] width 56 height 13
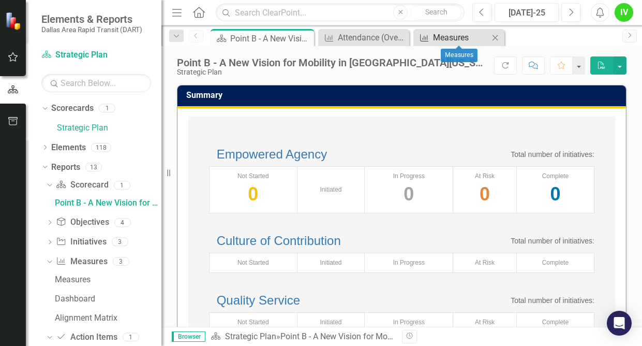
click at [439, 40] on div "Measures" at bounding box center [461, 37] width 56 height 13
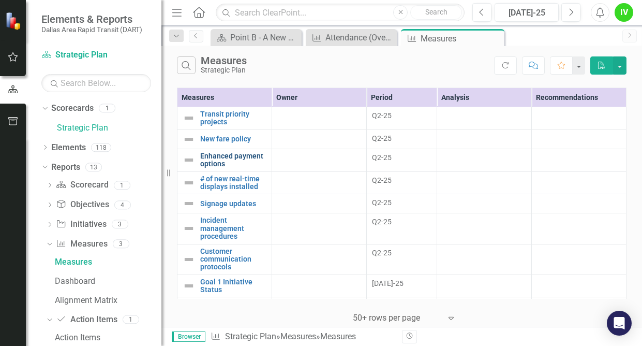
click at [234, 154] on link "Enhanced payment options" at bounding box center [233, 160] width 66 height 16
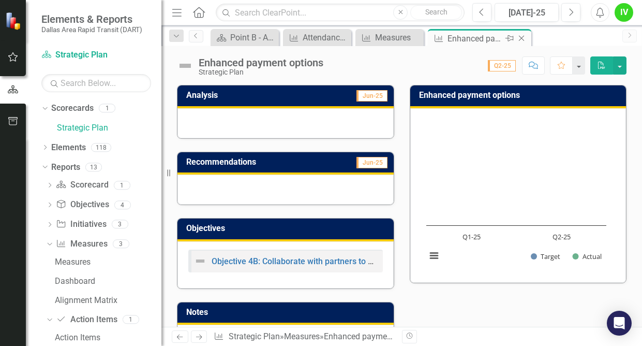
click at [521, 36] on icon "Close" at bounding box center [522, 38] width 10 height 8
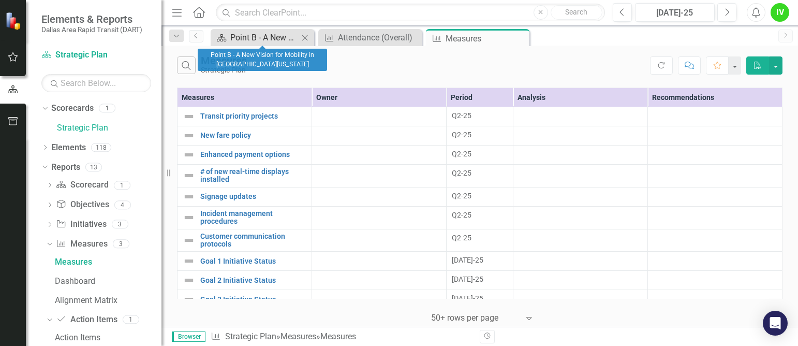
click at [264, 35] on div "Point B - A New Vision for Mobility in [GEOGRAPHIC_DATA][US_STATE]" at bounding box center [264, 37] width 68 height 13
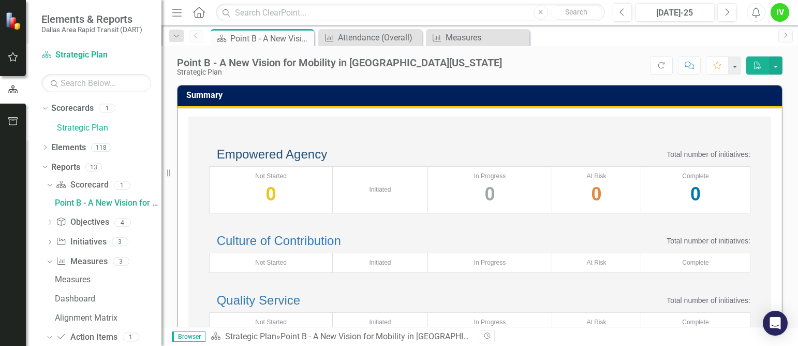
click at [303, 161] on link "Empowered Agency" at bounding box center [272, 154] width 110 height 14
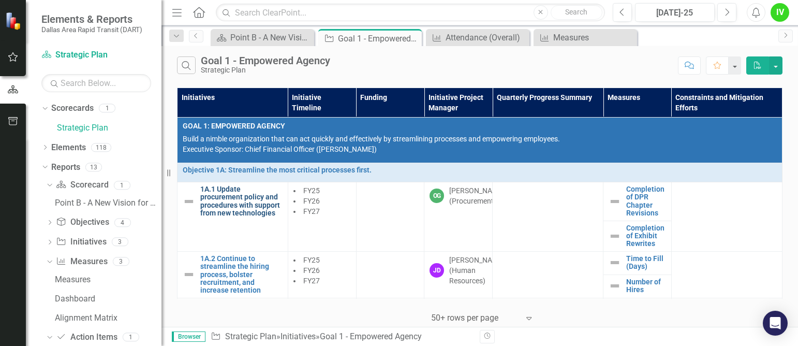
click at [221, 192] on link "1A.1 Update procurement policy and procedures with support from new technologies" at bounding box center [241, 201] width 82 height 32
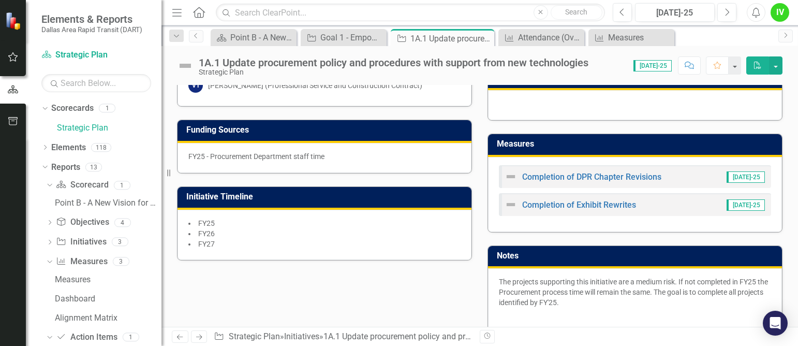
scroll to position [311, 0]
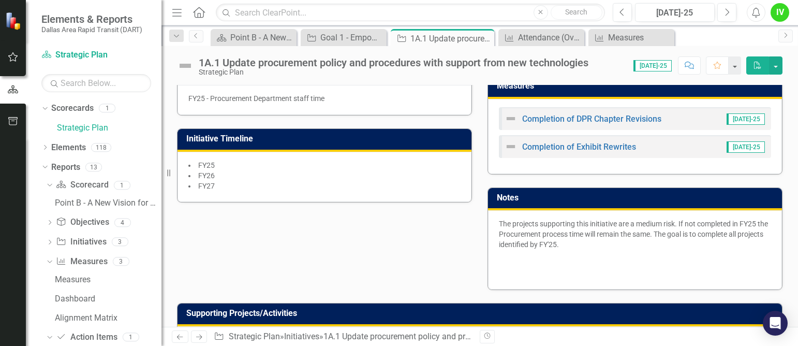
drag, startPoint x: 575, startPoint y: 256, endPoint x: 569, endPoint y: 260, distance: 7.0
click at [574, 257] on p at bounding box center [635, 259] width 272 height 14
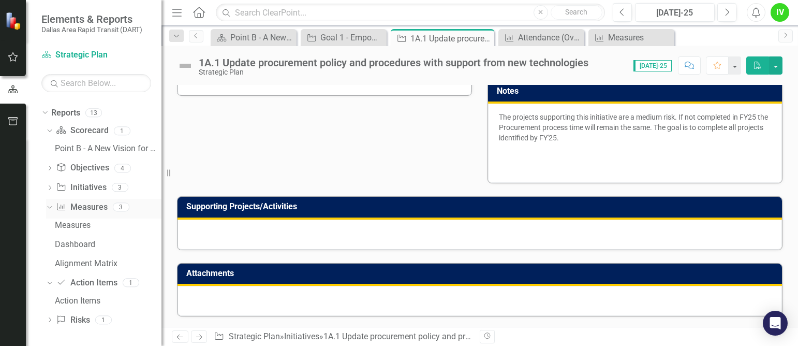
scroll to position [55, 0]
click at [47, 185] on icon "Dropdown" at bounding box center [49, 188] width 7 height 6
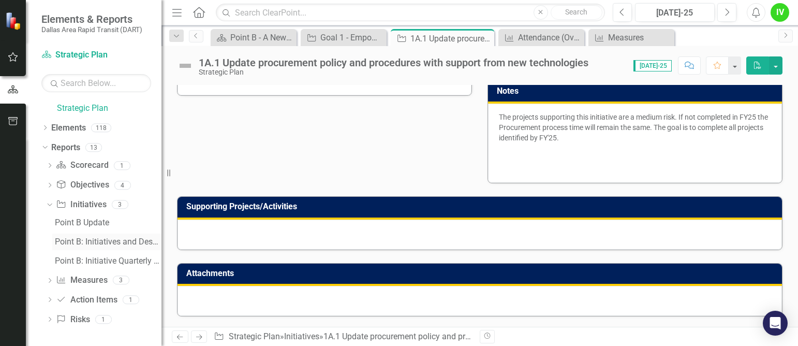
click at [98, 241] on div "Point B: Initiatives and Descriptions" at bounding box center [108, 241] width 107 height 9
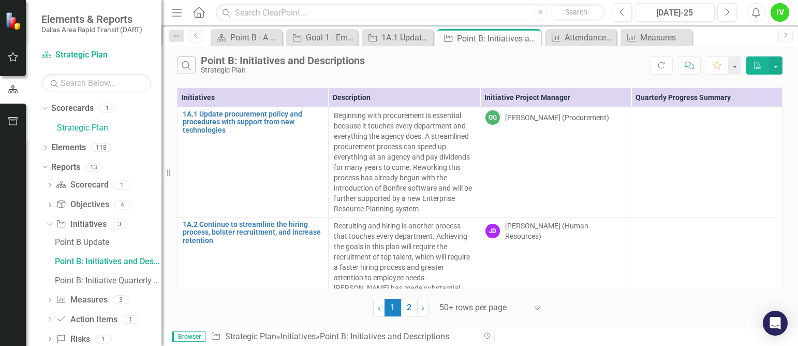
click at [611, 69] on div "Search Point B: Initiatives and Descriptions Strategic Plan" at bounding box center [413, 65] width 473 height 18
